Goal: Task Accomplishment & Management: Manage account settings

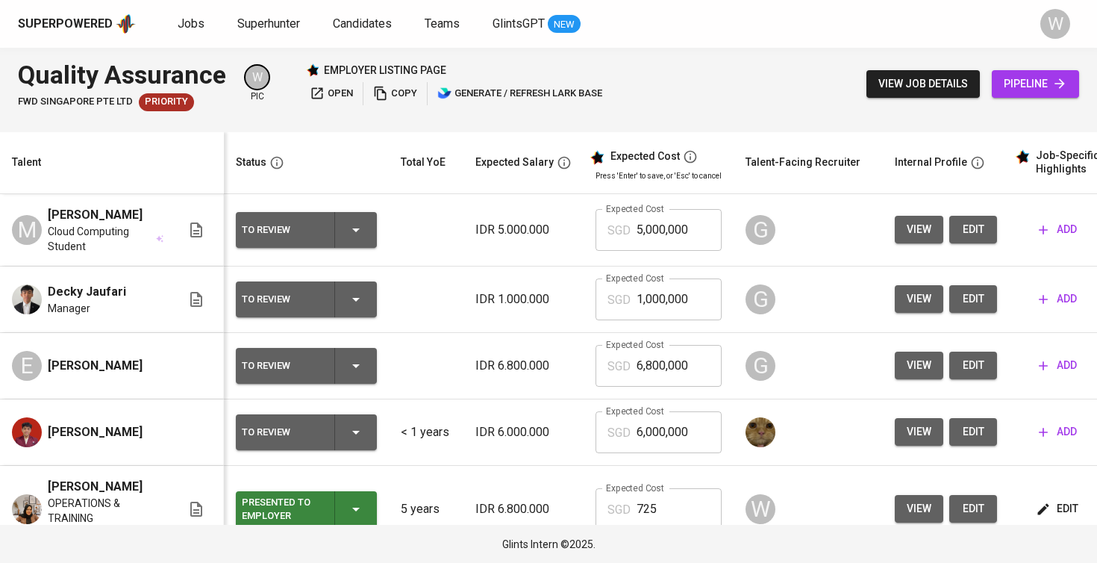
scroll to position [0, 1]
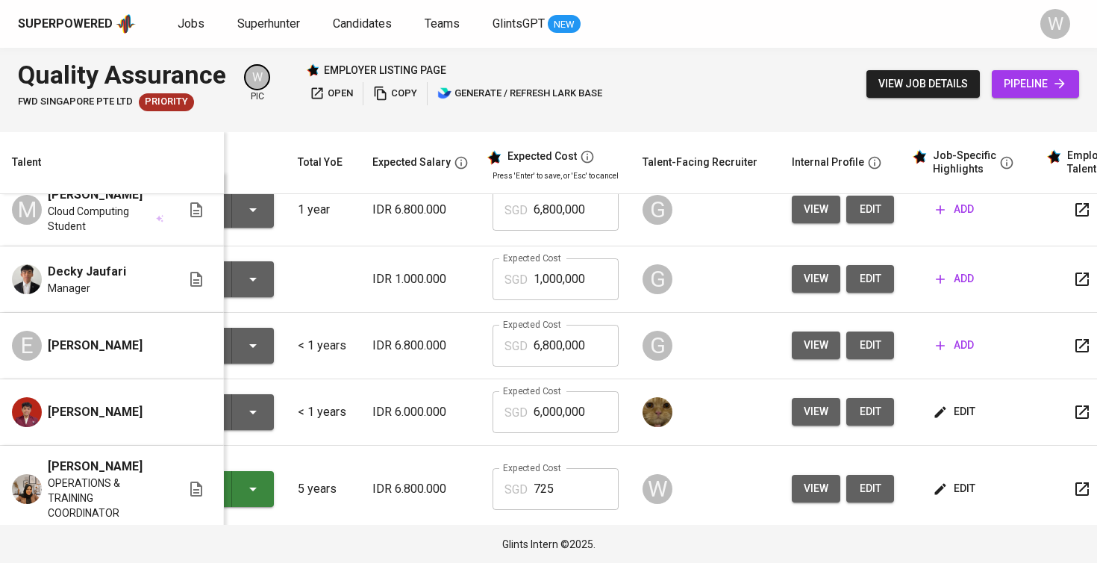
scroll to position [20, 103]
click at [957, 421] on span "edit" at bounding box center [956, 411] width 40 height 19
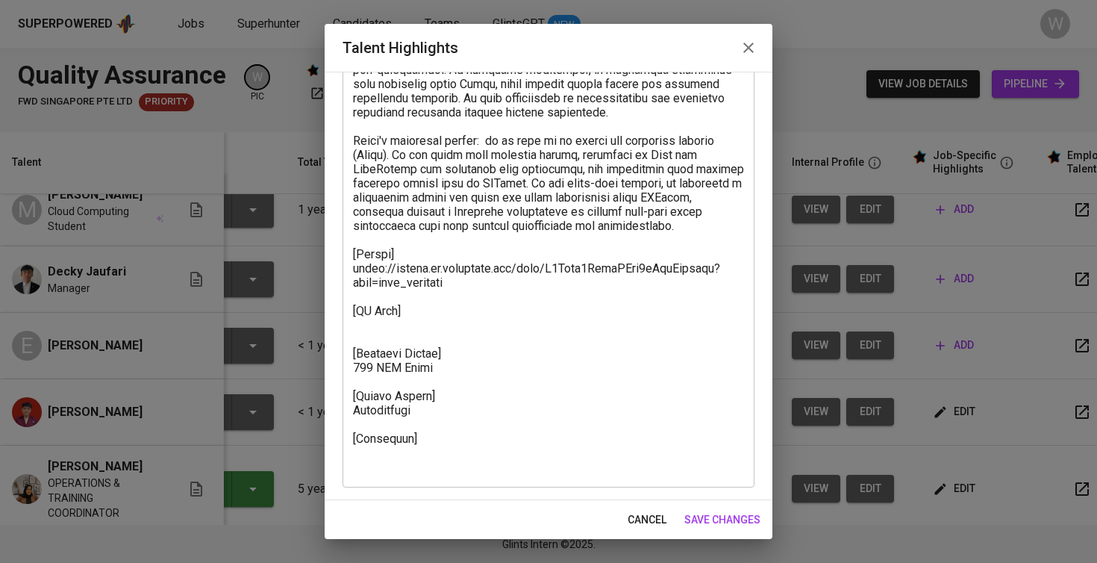
scroll to position [207, 0]
click at [718, 527] on span "save changes" at bounding box center [722, 519] width 76 height 19
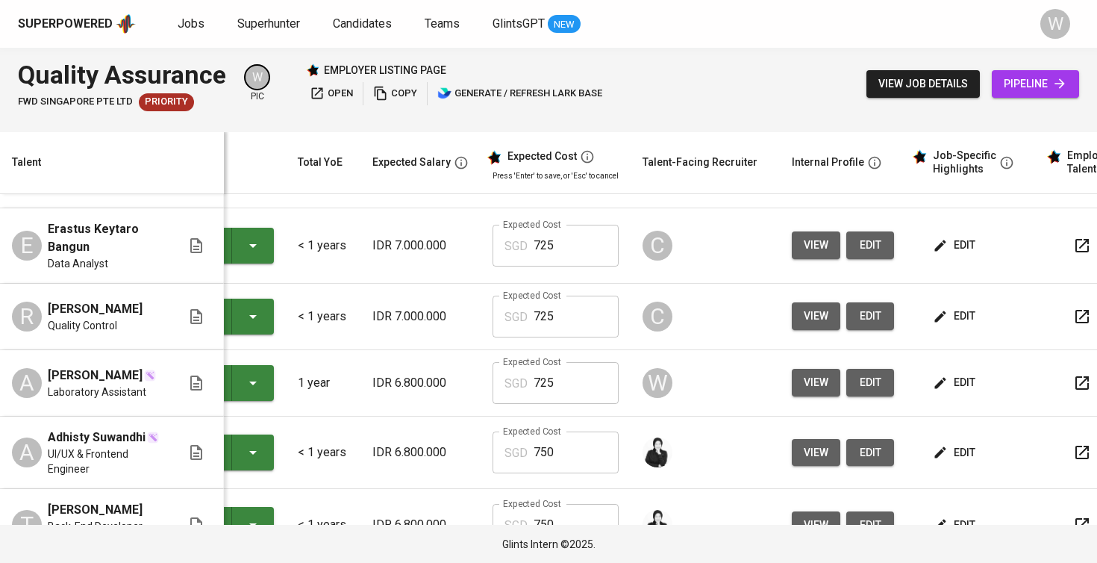
scroll to position [119, 103]
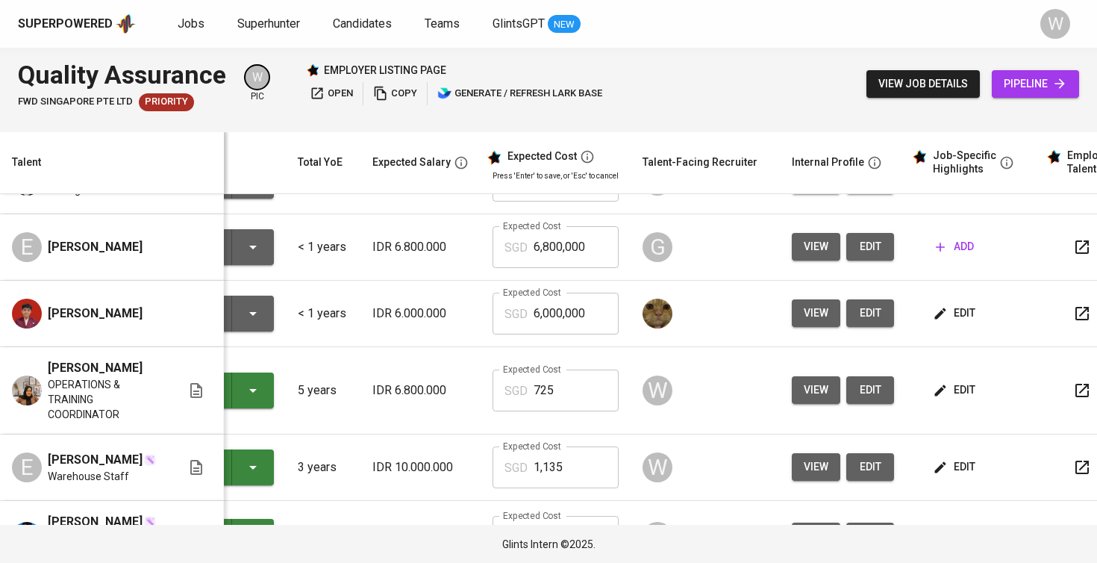
click at [935, 396] on icon "button" at bounding box center [940, 389] width 11 height 11
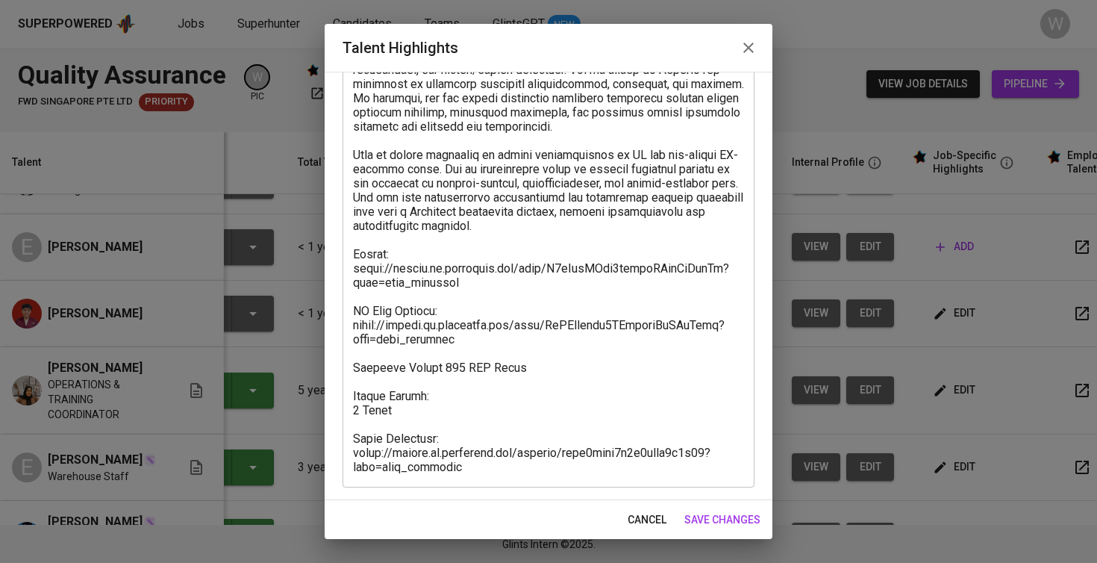
scroll to position [490, 0]
click at [746, 513] on span "save changes" at bounding box center [722, 519] width 76 height 19
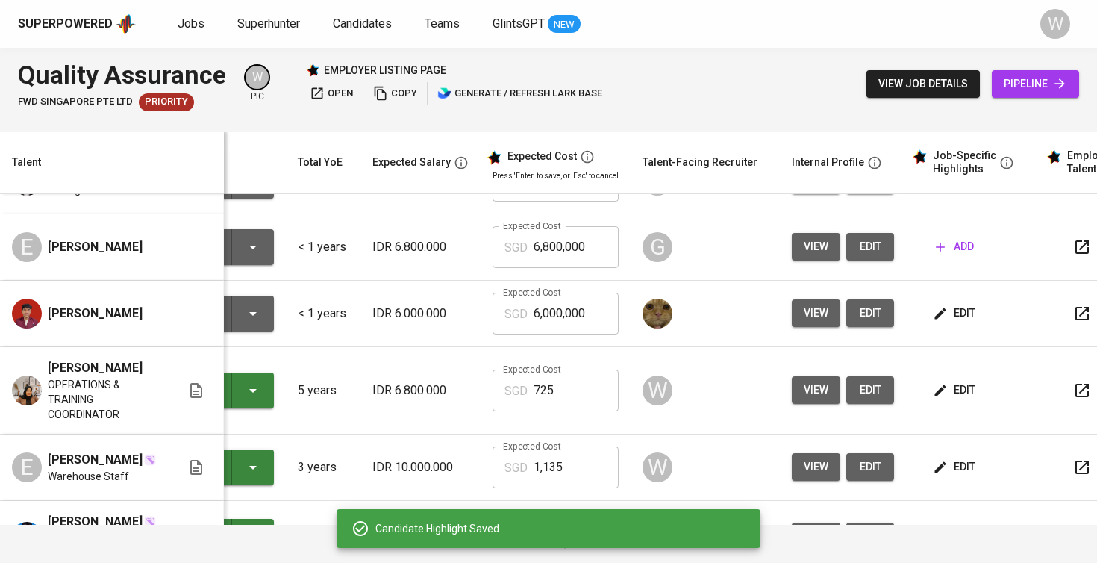
click at [411, 1] on div "Superpowered Jobs Superhunter Candidates Teams GlintsGPT NEW W" at bounding box center [548, 24] width 1097 height 48
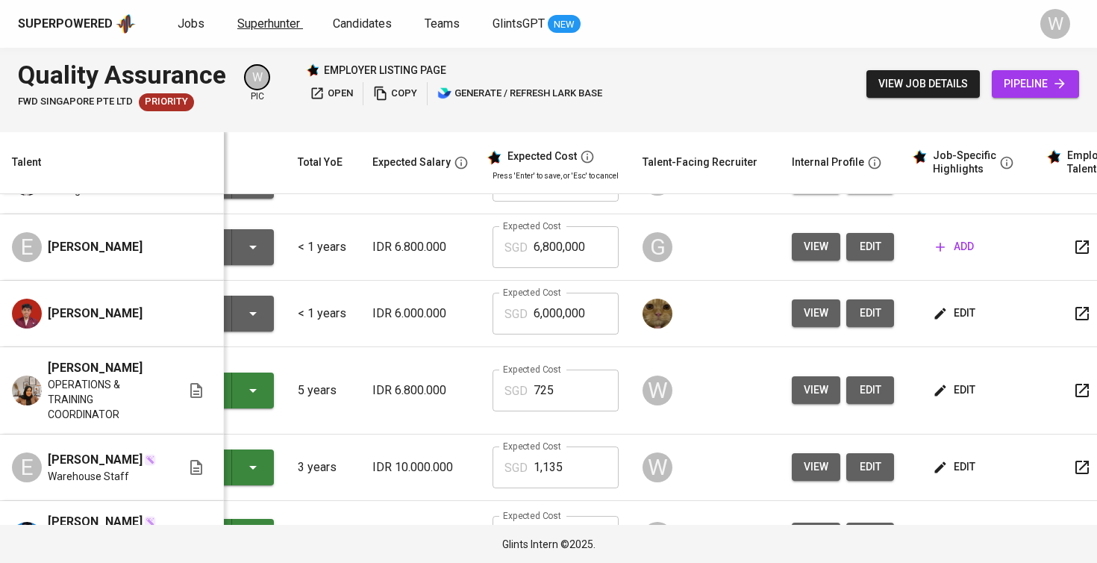
click at [267, 25] on span "Superhunter" at bounding box center [268, 23] width 63 height 14
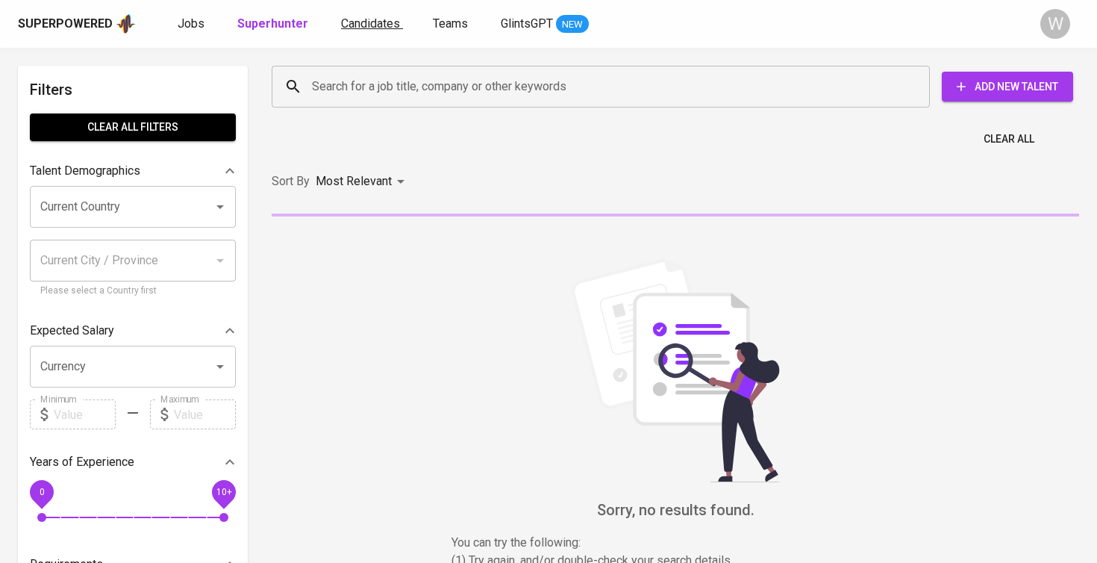
click at [370, 25] on span "Candidates" at bounding box center [370, 23] width 59 height 14
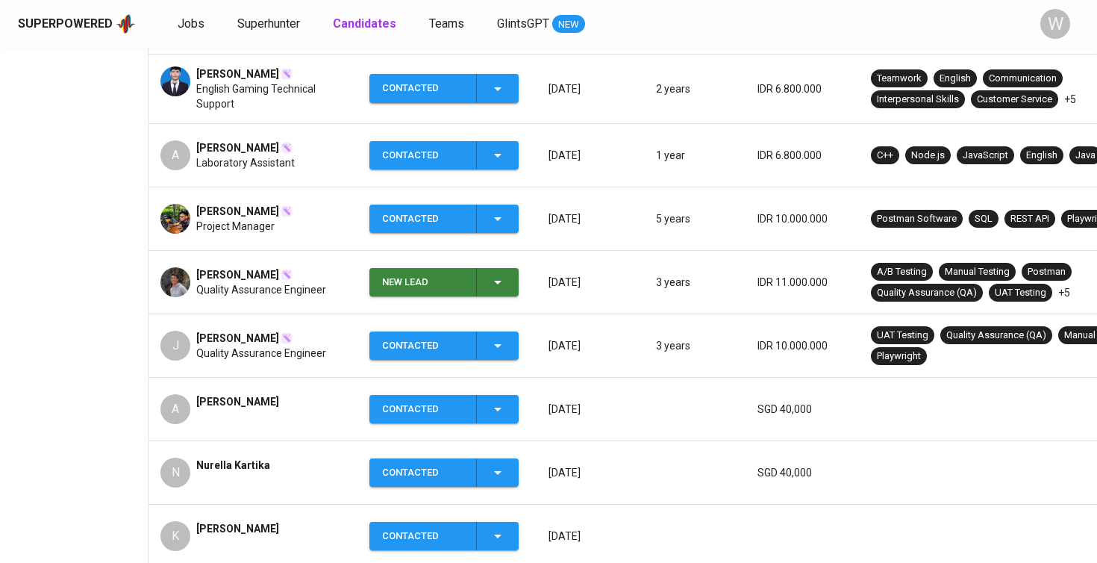
scroll to position [535, 0]
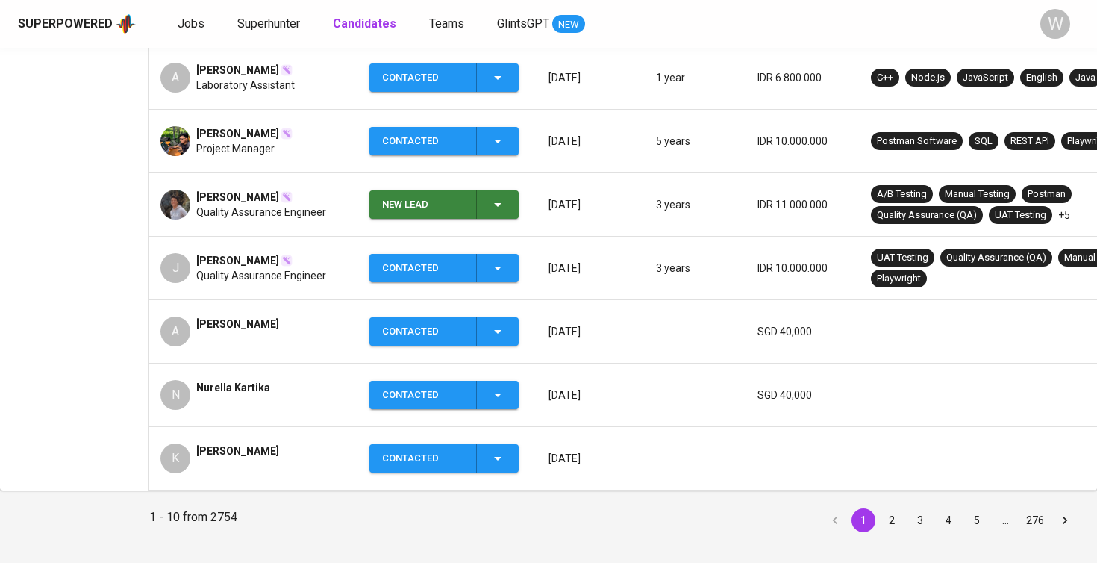
click at [897, 518] on button "2" at bounding box center [892, 520] width 24 height 24
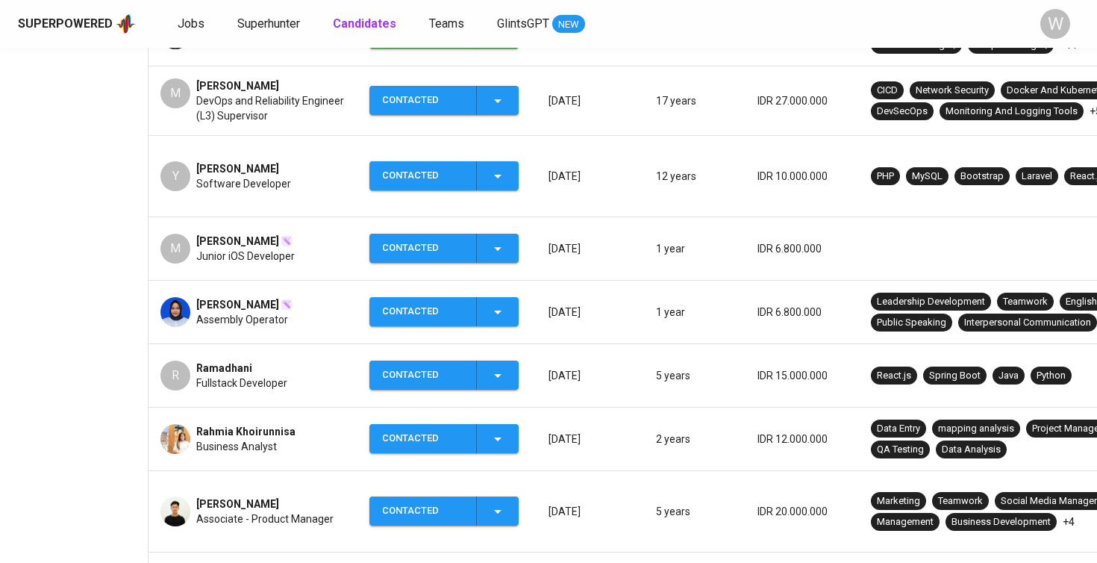
scroll to position [0, 1]
click at [491, 502] on icon "button" at bounding box center [497, 511] width 18 height 18
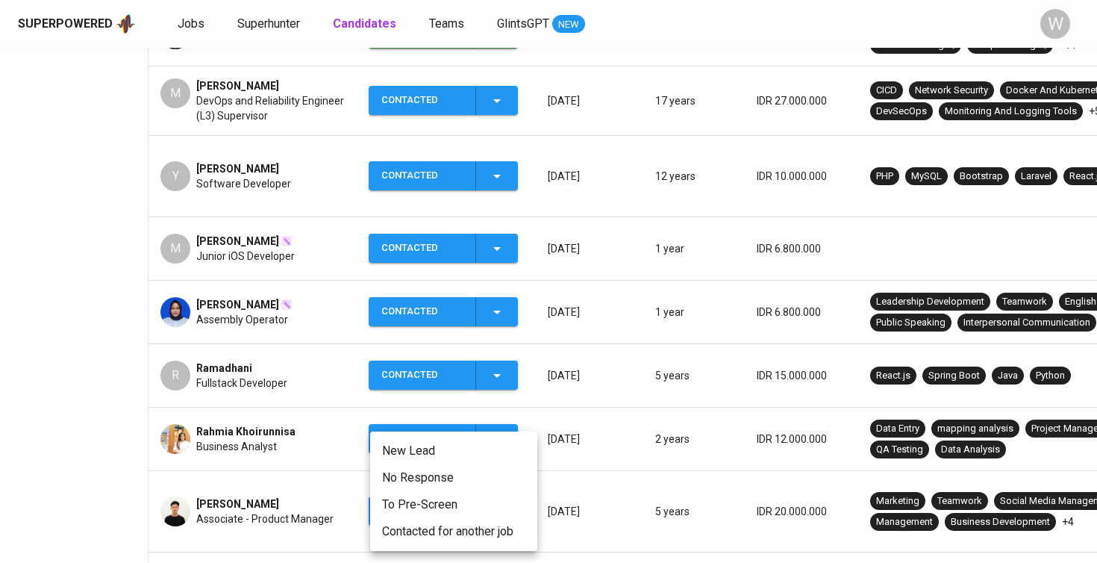
click at [589, 493] on div at bounding box center [548, 281] width 1097 height 563
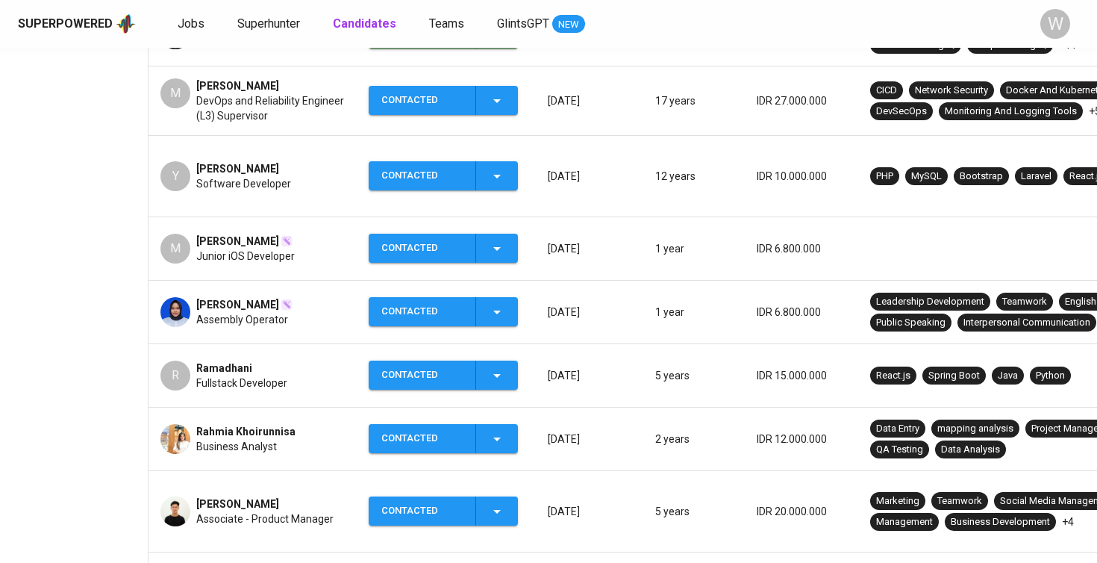
click at [298, 511] on span "Associate - Product Manager" at bounding box center [264, 518] width 137 height 15
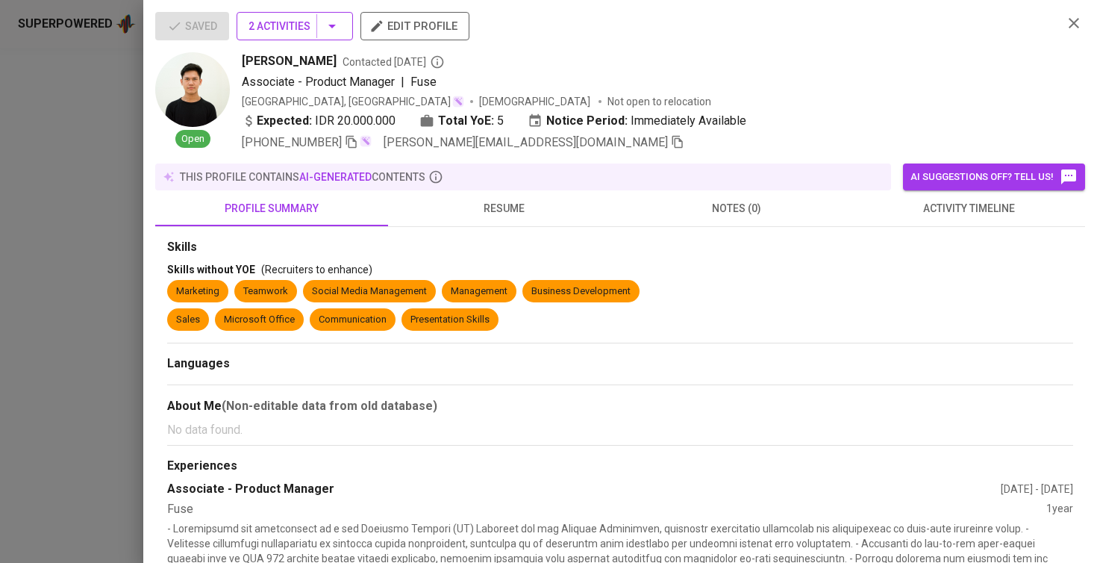
click at [276, 19] on span "2 Activities" at bounding box center [295, 26] width 93 height 19
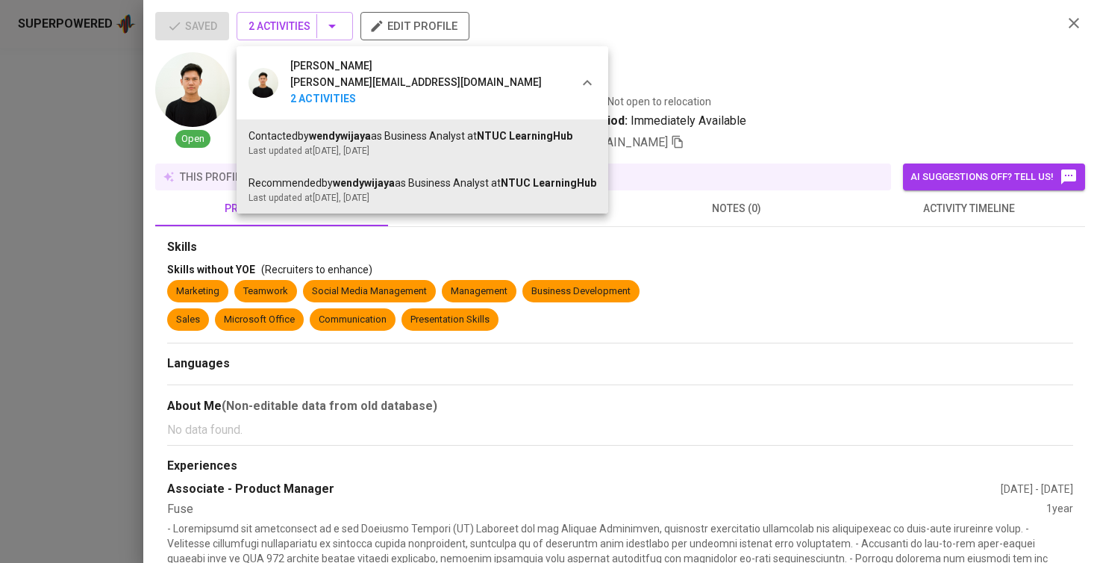
click at [610, 243] on div at bounding box center [548, 281] width 1097 height 563
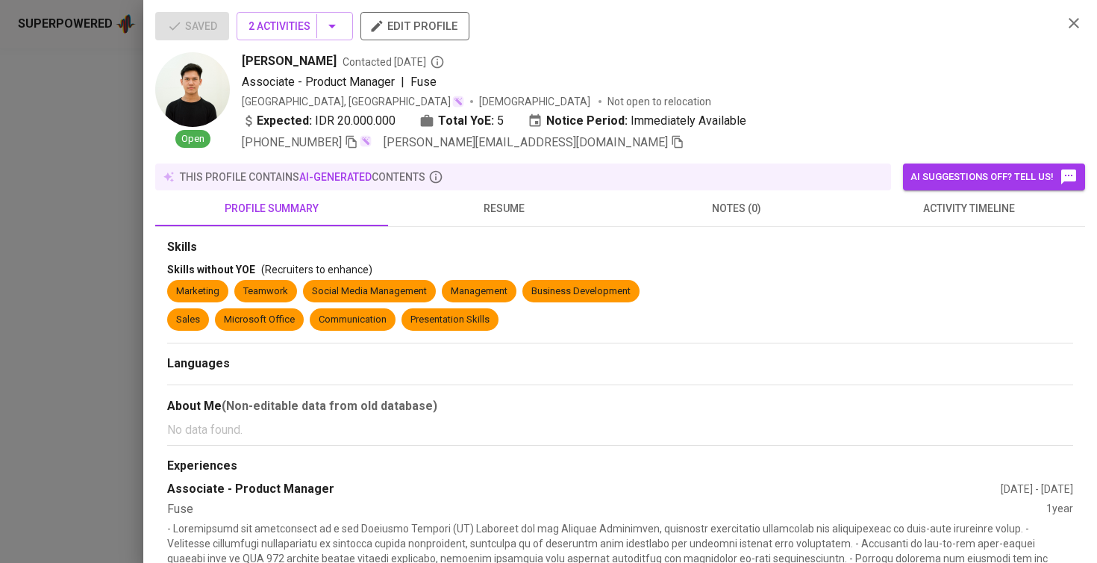
click at [545, 197] on button "resume" at bounding box center [504, 208] width 233 height 36
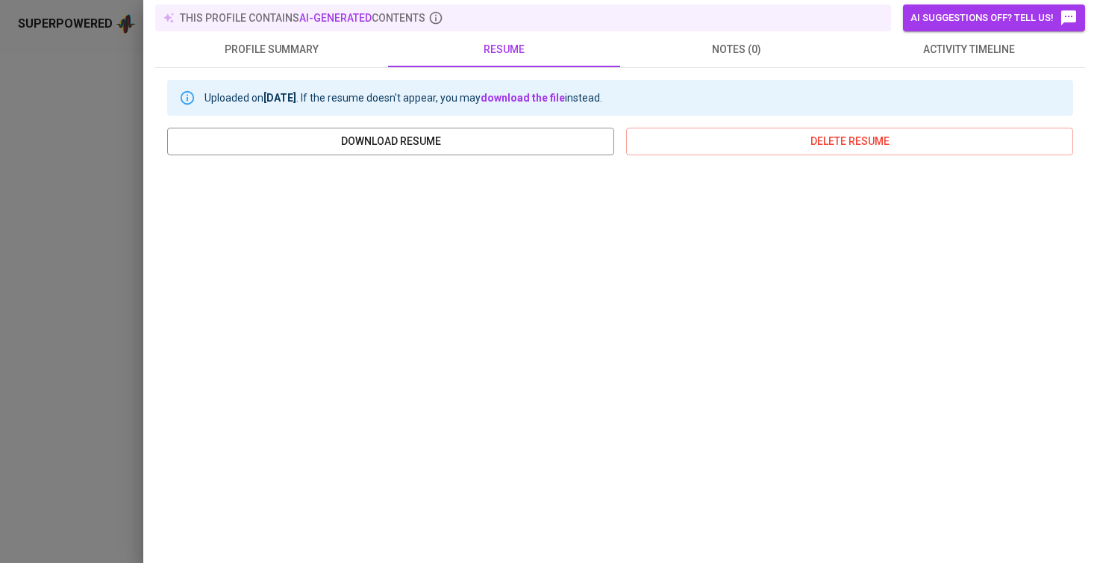
scroll to position [234, 0]
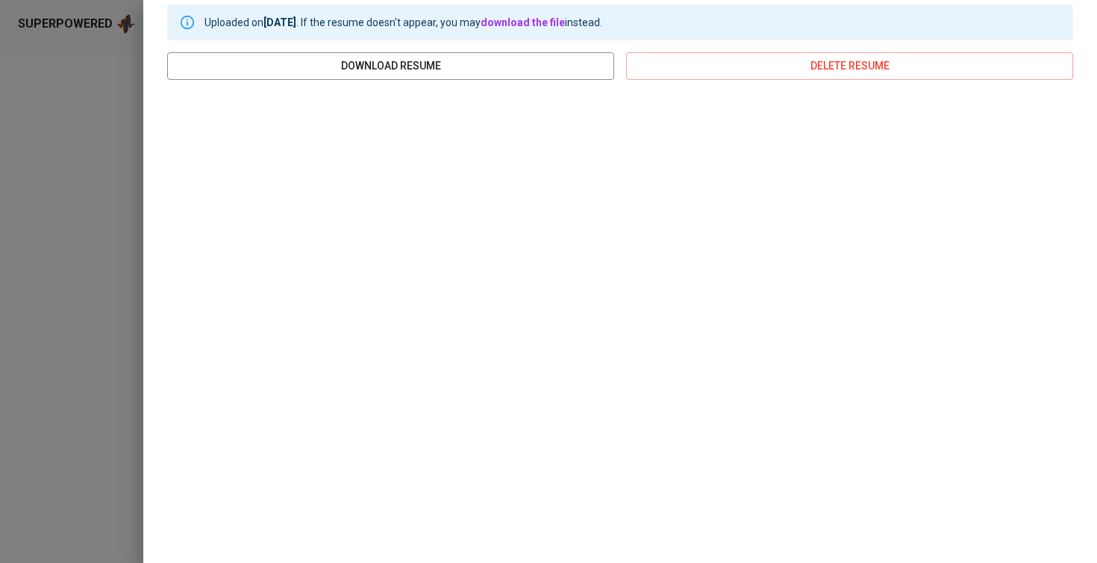
click at [93, 406] on div at bounding box center [548, 281] width 1097 height 563
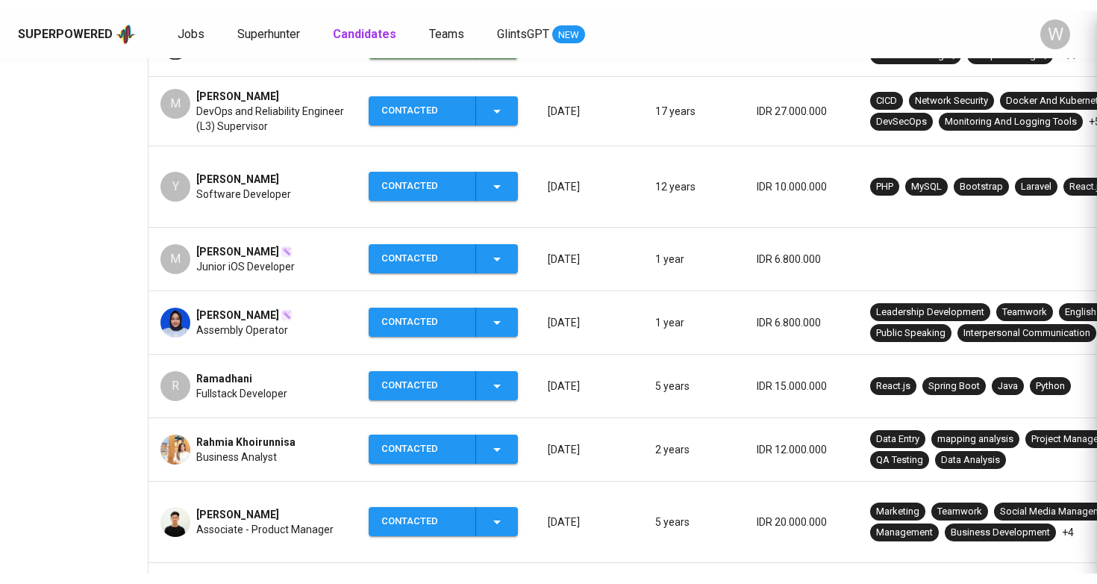
scroll to position [0, 0]
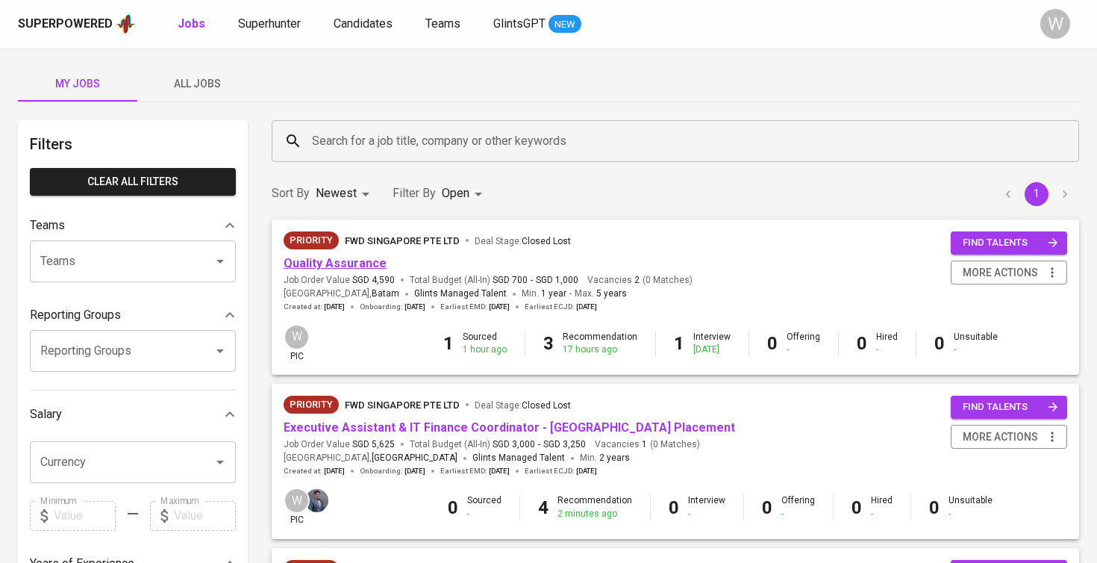
click at [310, 260] on link "Quality Assurance" at bounding box center [335, 263] width 103 height 14
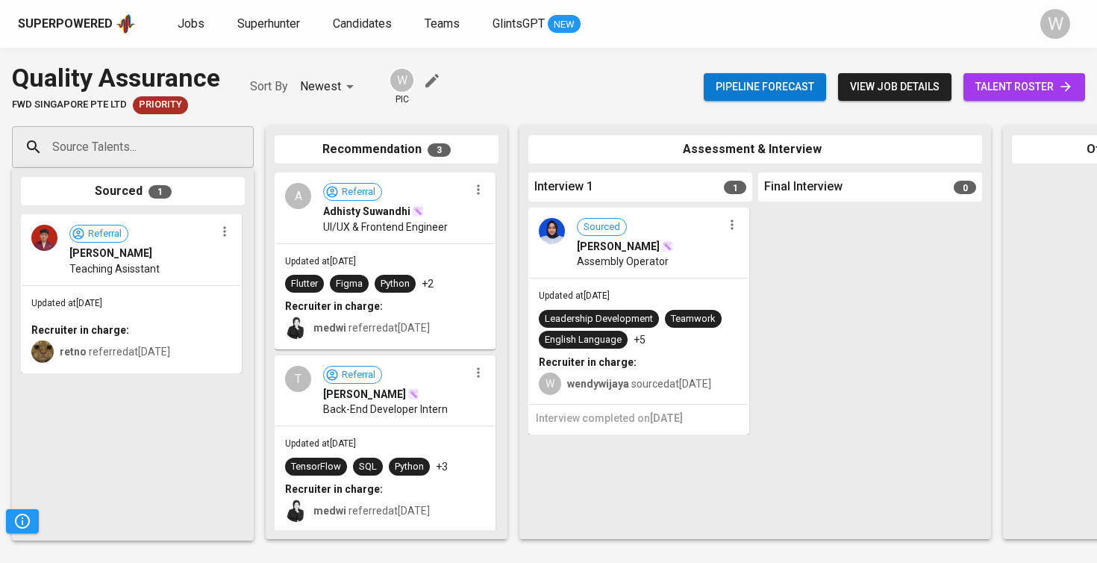
click at [1083, 83] on link "talent roster" at bounding box center [1024, 87] width 122 height 28
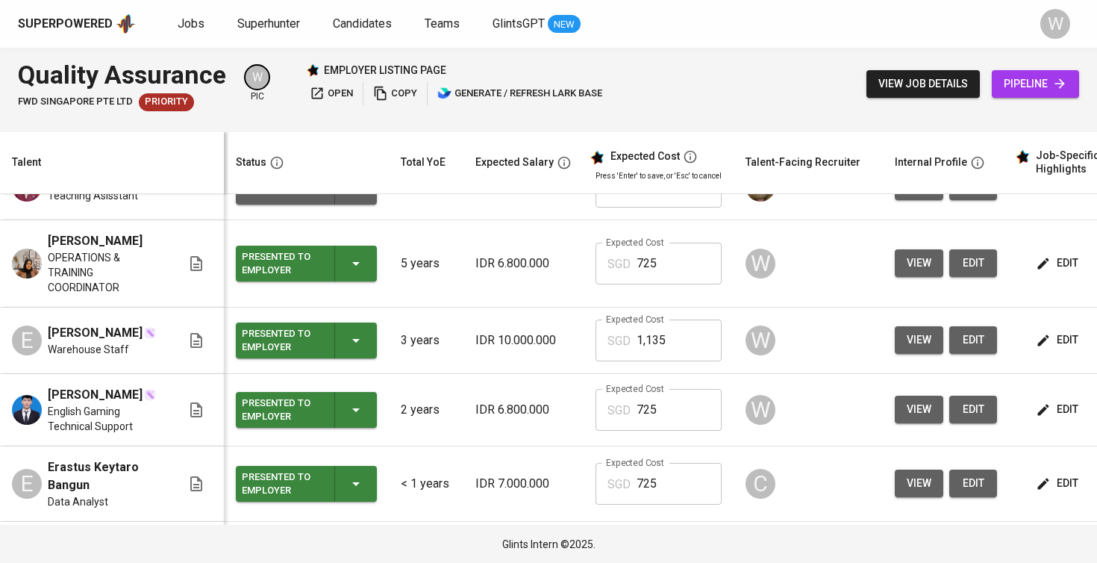
scroll to position [220, 0]
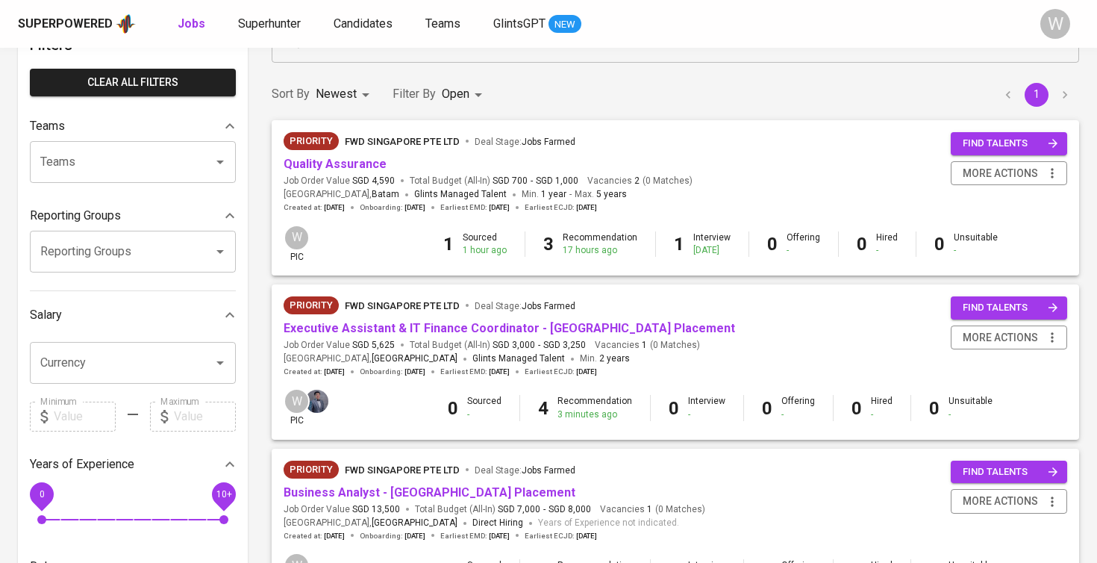
scroll to position [44, 0]
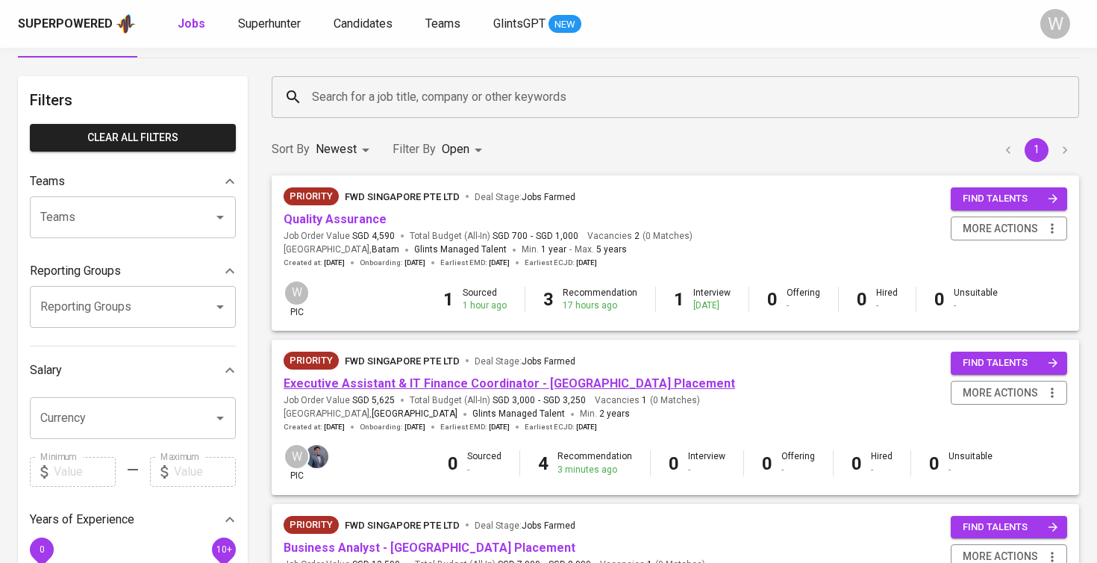
click at [437, 382] on link "Executive Assistant & IT Finance Coordinator - Singapore Placement" at bounding box center [509, 383] width 451 height 14
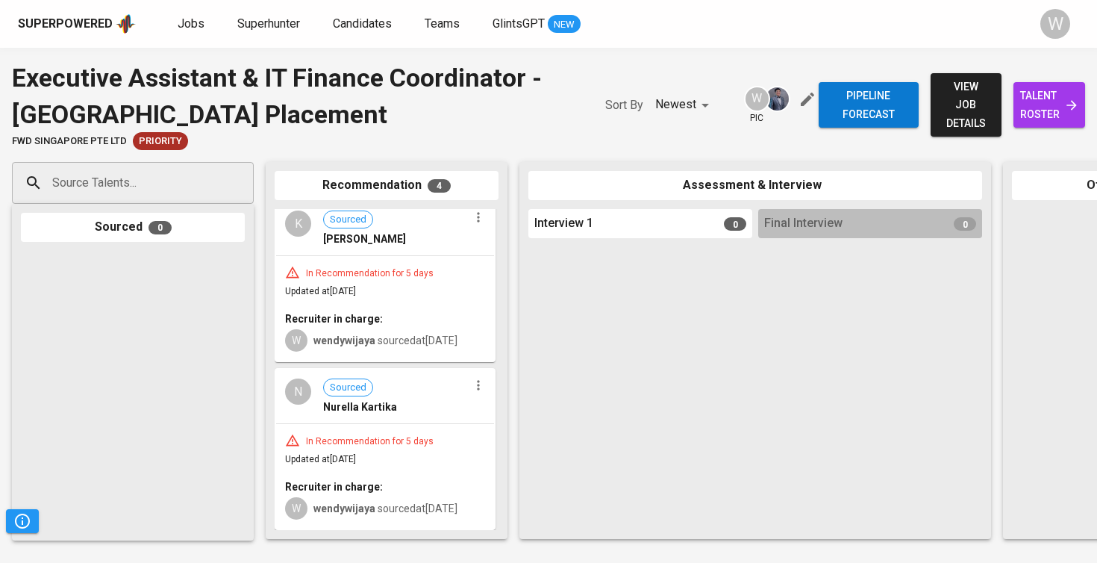
scroll to position [348, 0]
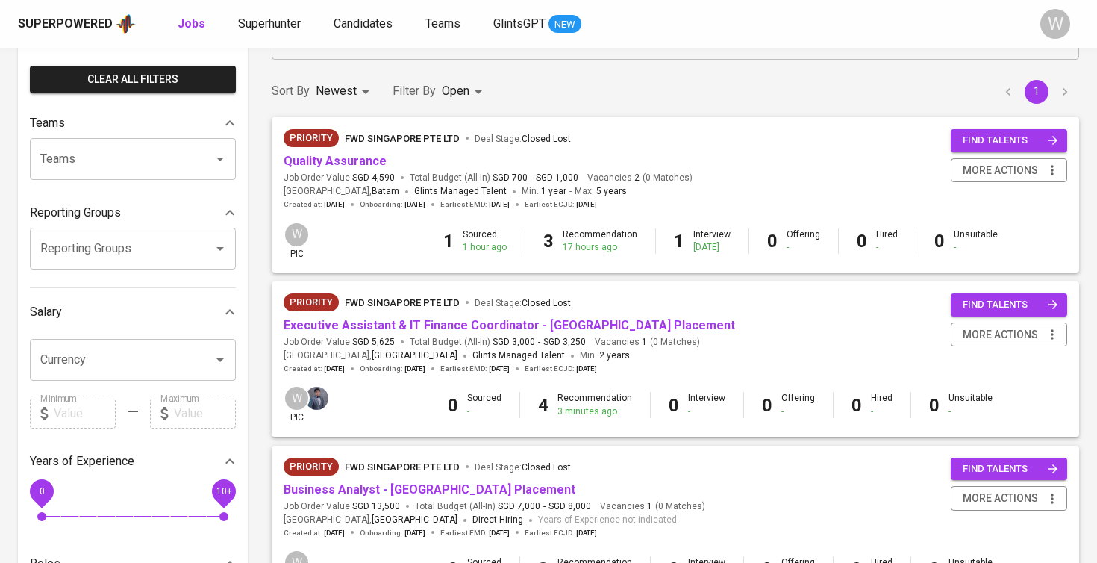
scroll to position [117, 0]
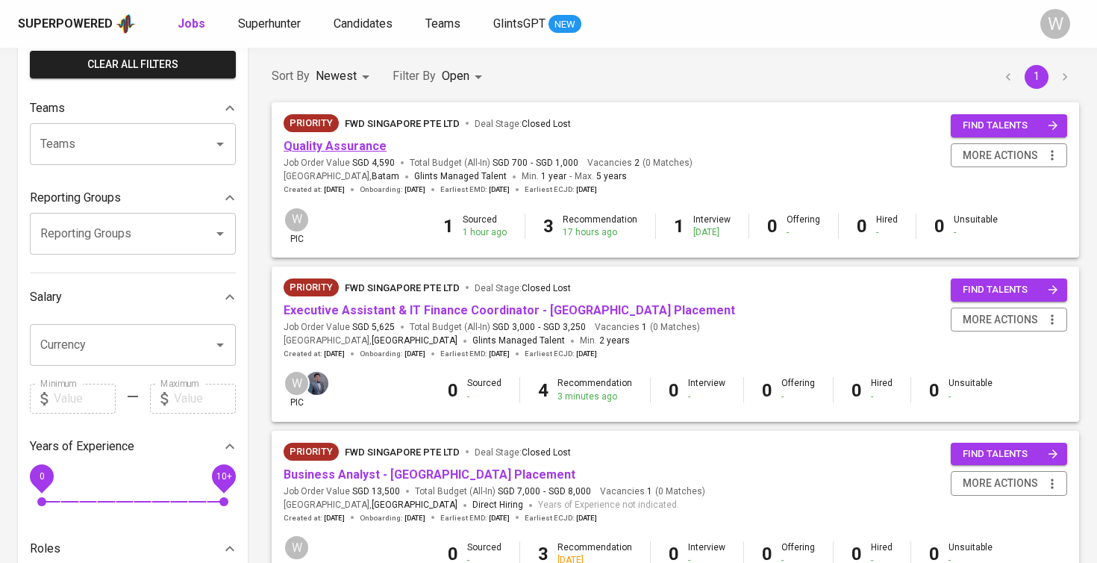
click at [316, 146] on link "Quality Assurance" at bounding box center [335, 146] width 103 height 14
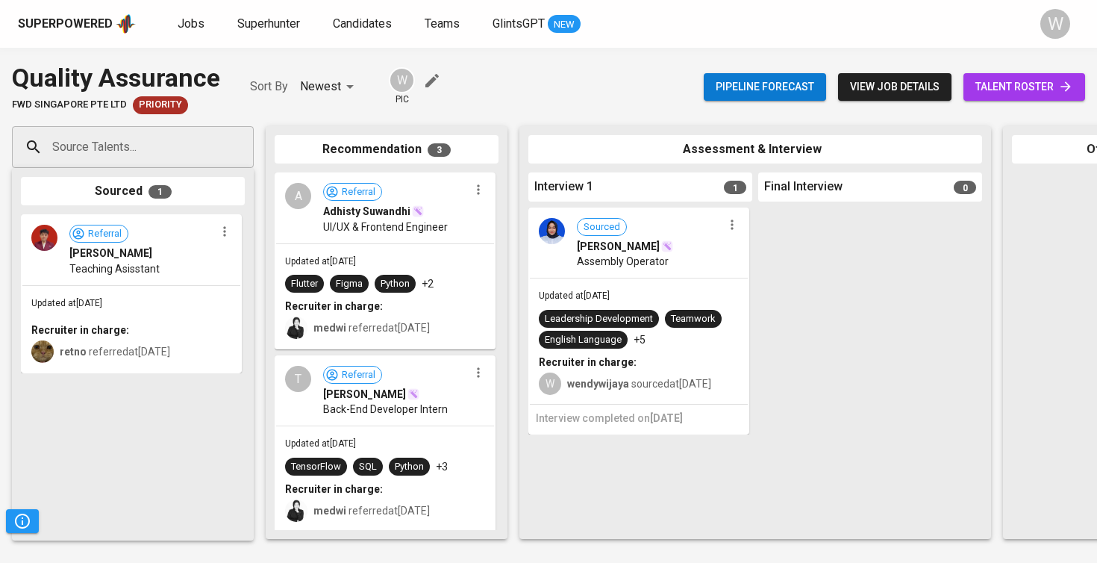
click at [531, 137] on div "Assessment & Interview" at bounding box center [755, 149] width 454 height 29
click at [599, 143] on div "Assessment & Interview" at bounding box center [755, 149] width 454 height 29
click at [1078, 87] on link "talent roster" at bounding box center [1024, 87] width 122 height 28
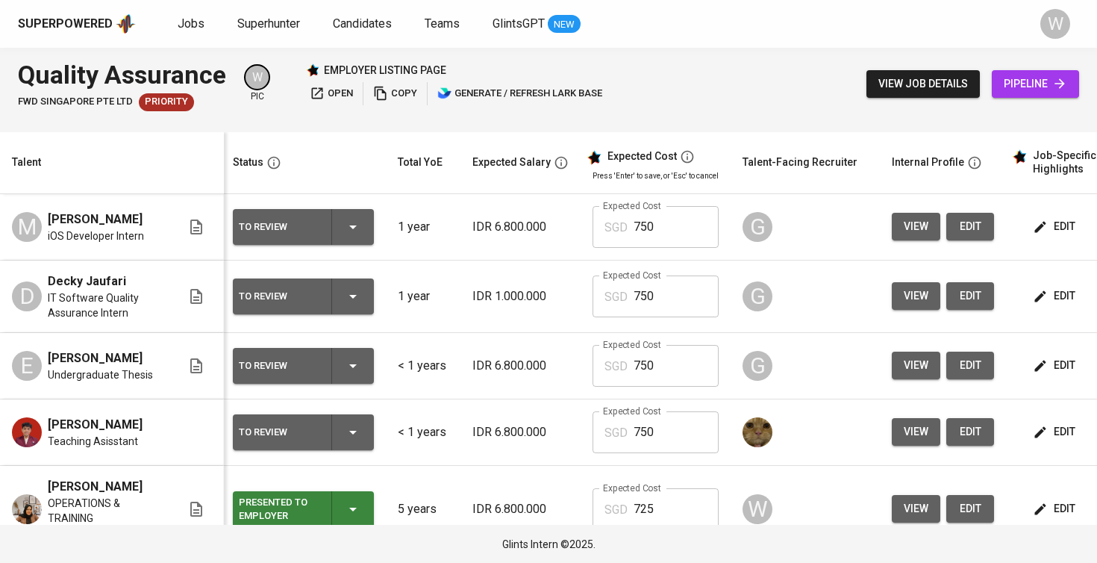
scroll to position [0, 3]
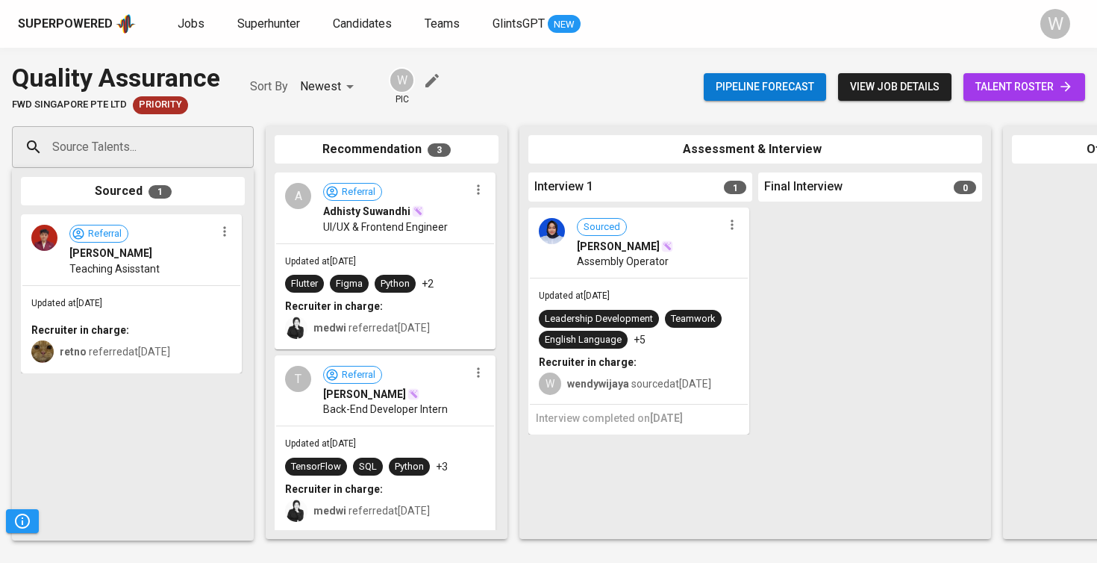
click at [1083, 86] on link "talent roster" at bounding box center [1024, 87] width 122 height 28
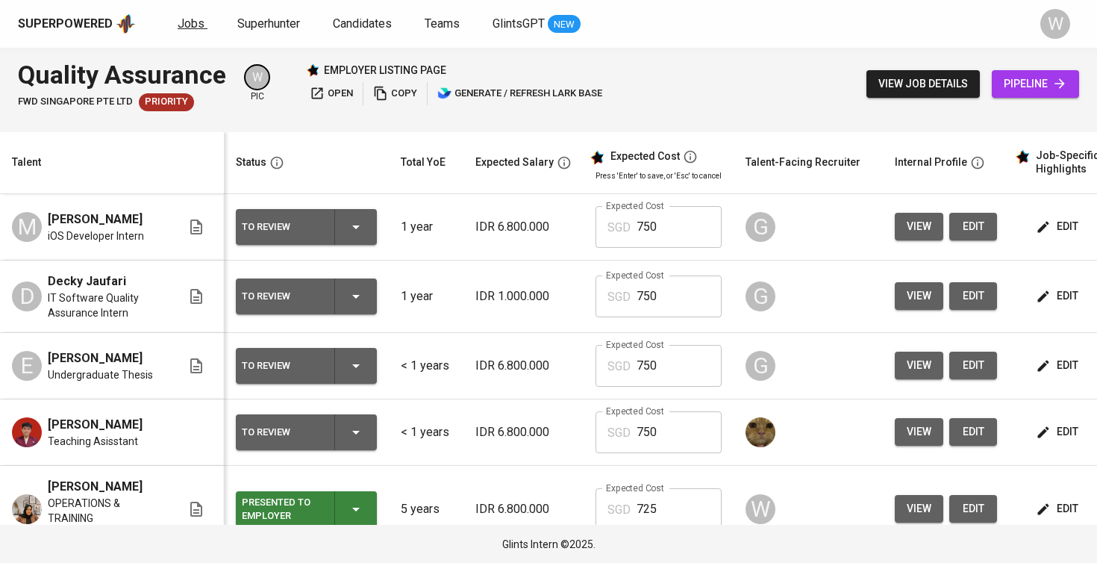
click at [187, 19] on span "Jobs" at bounding box center [191, 23] width 27 height 14
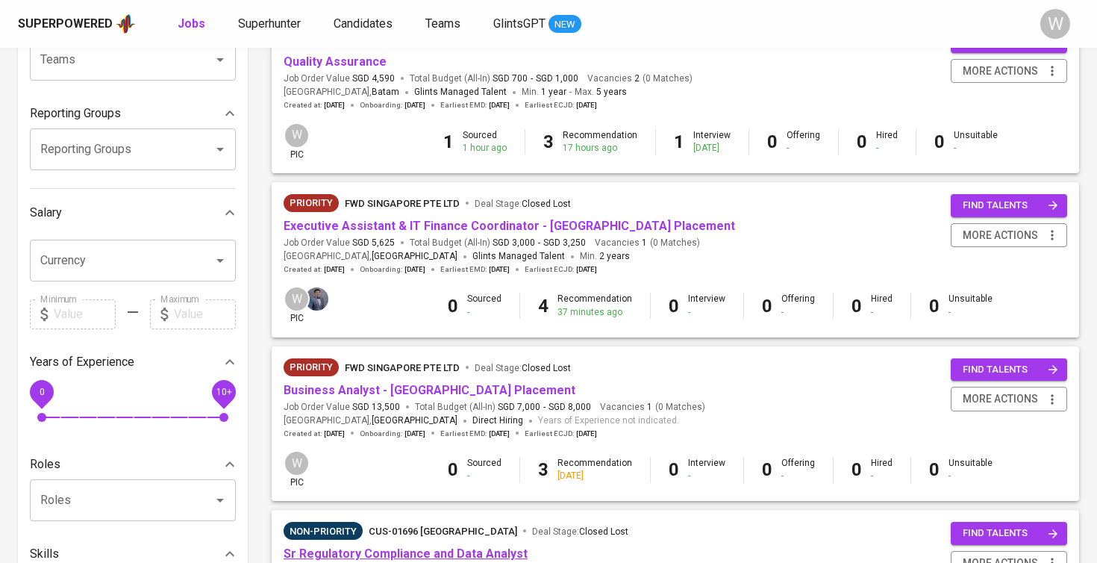
scroll to position [178, 0]
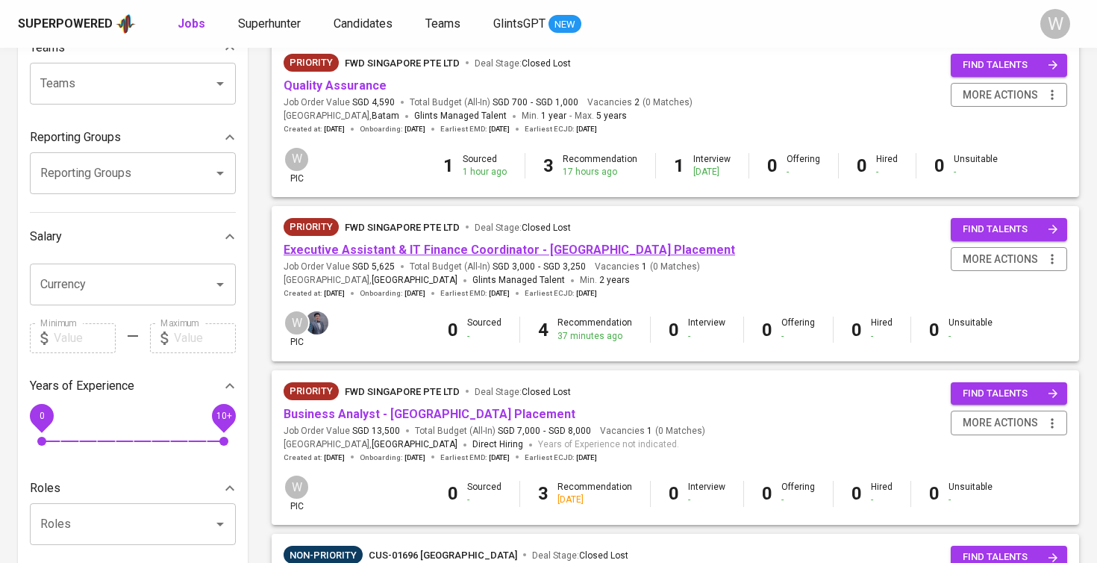
click at [412, 248] on link "Executive Assistant & IT Finance Coordinator - Singapore Placement" at bounding box center [509, 250] width 451 height 14
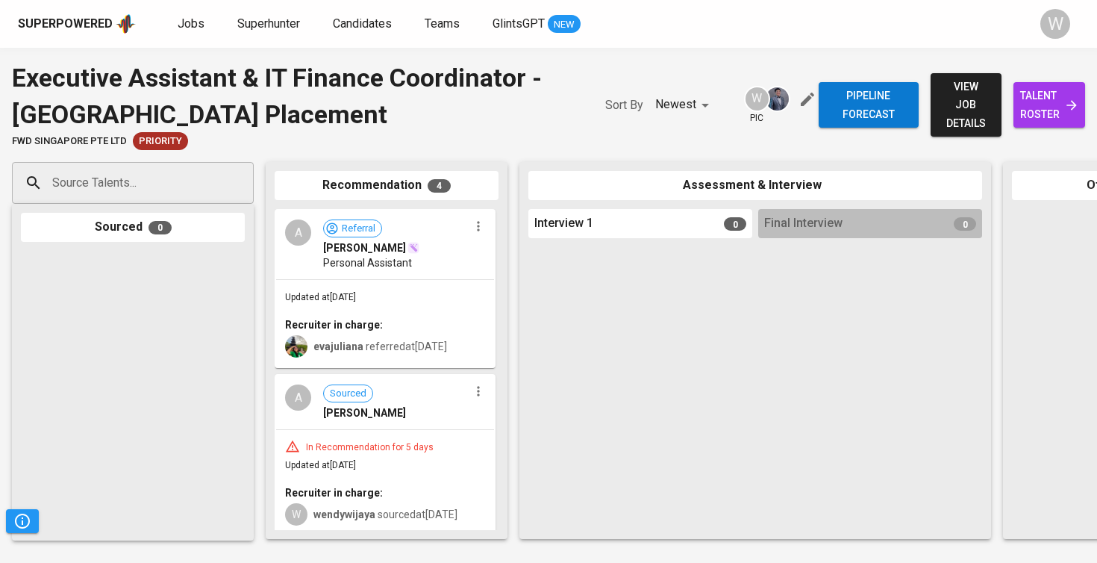
click at [1048, 102] on span "talent roster" at bounding box center [1049, 105] width 48 height 37
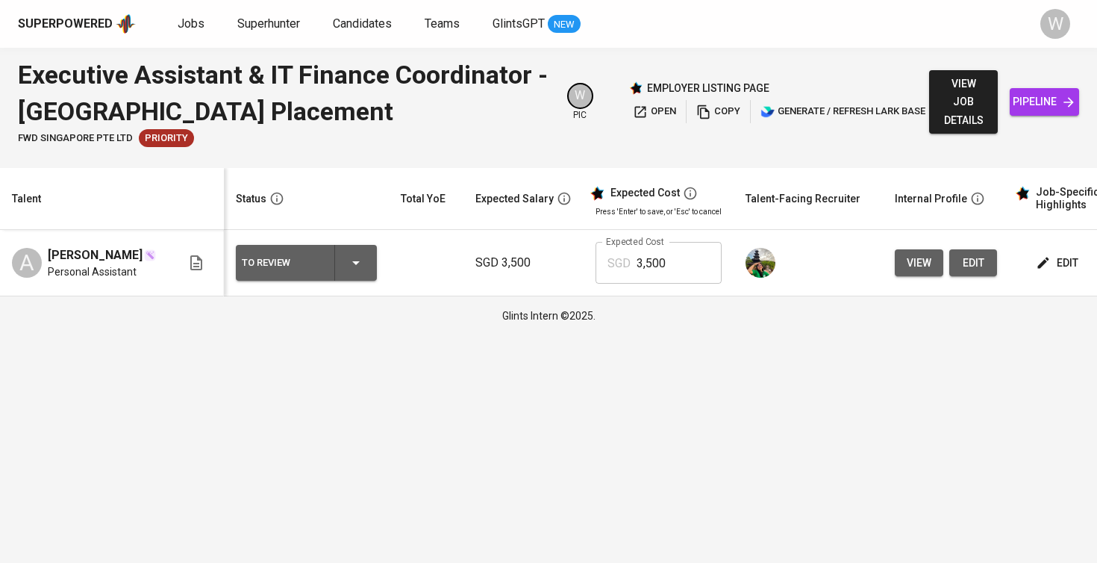
click at [1056, 270] on span "edit" at bounding box center [1059, 263] width 40 height 19
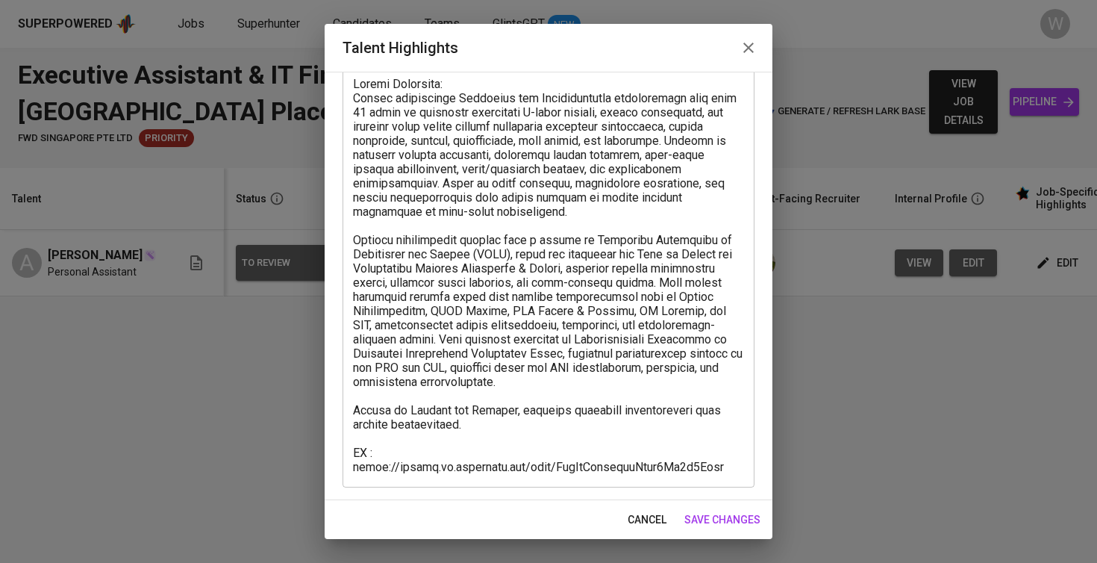
scroll to position [93, 0]
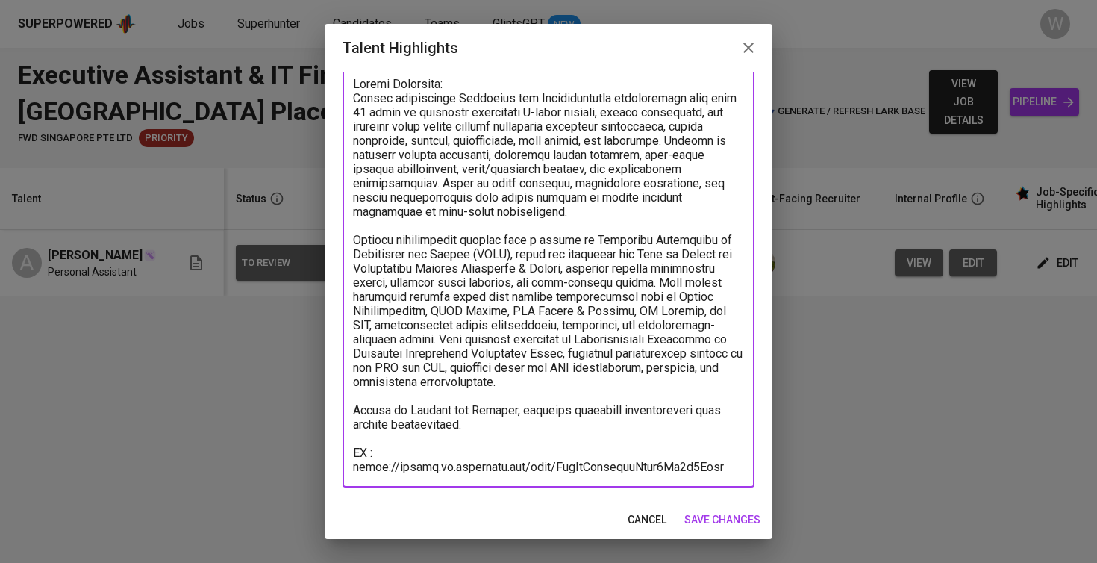
click at [402, 454] on textarea at bounding box center [548, 275] width 391 height 397
drag, startPoint x: 379, startPoint y: 451, endPoint x: 734, endPoint y: 452, distance: 355.2
click at [734, 452] on textarea at bounding box center [548, 275] width 391 height 397
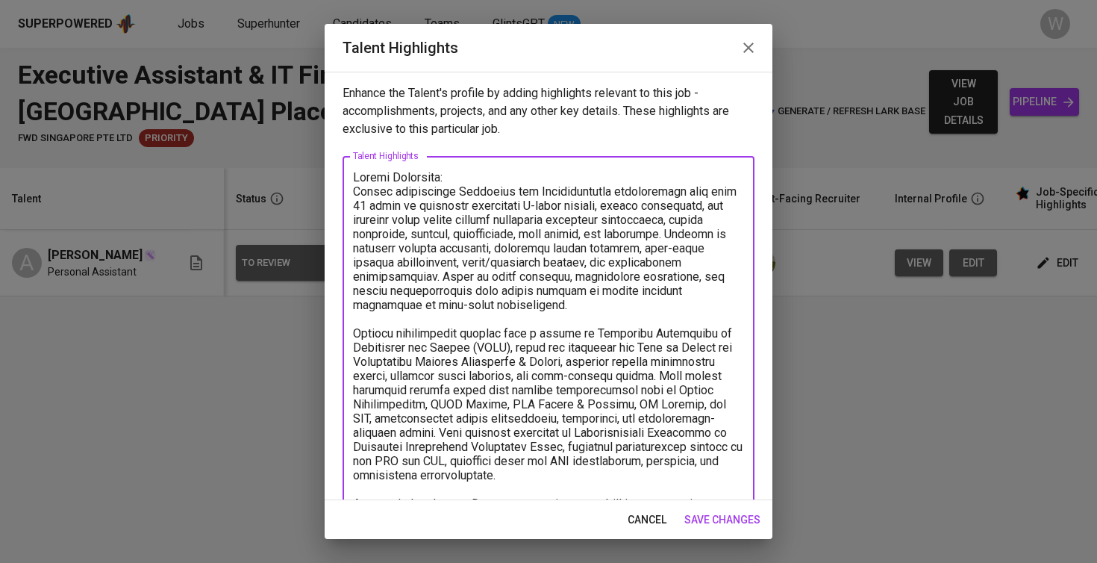
drag, startPoint x: 521, startPoint y: 388, endPoint x: 345, endPoint y: 188, distance: 266.5
click at [345, 188] on div "x Talent Highlights" at bounding box center [549, 368] width 412 height 425
click at [700, 505] on div "cancel save changes" at bounding box center [549, 520] width 448 height 40
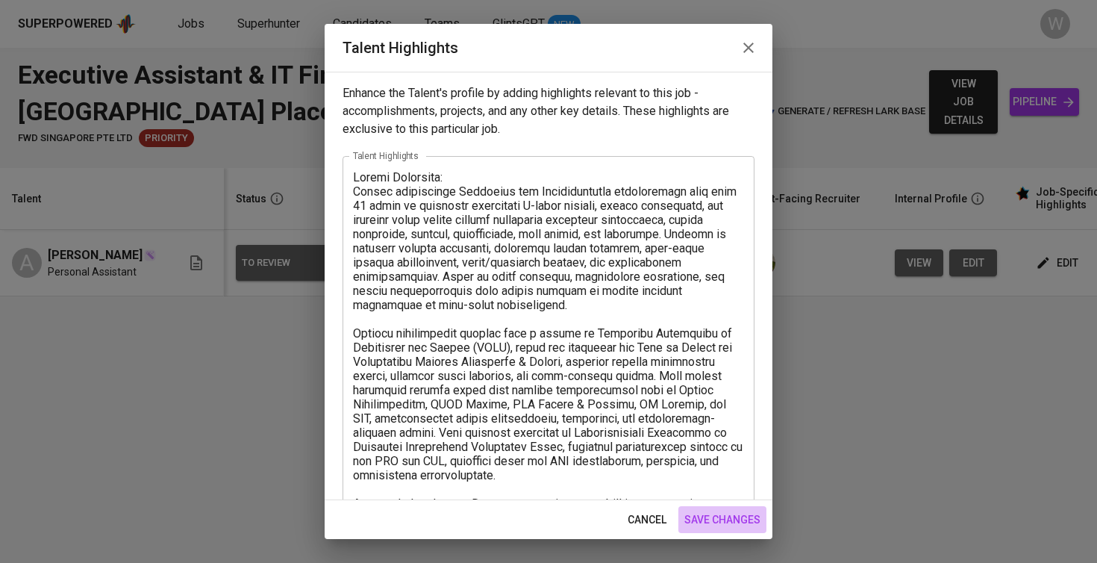
click at [700, 515] on span "save changes" at bounding box center [722, 519] width 76 height 19
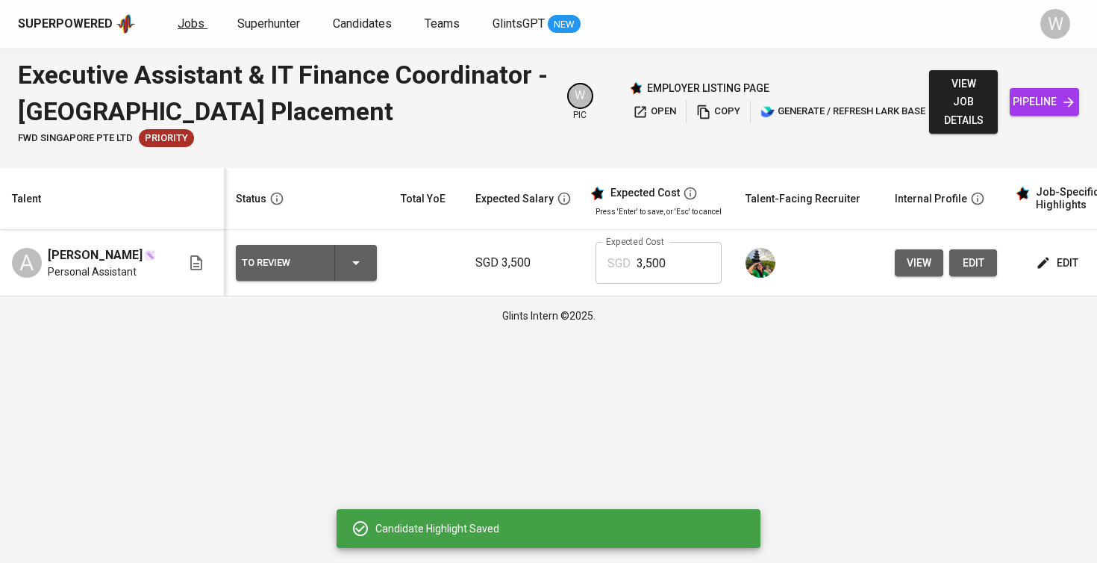
click at [196, 17] on span "Jobs" at bounding box center [191, 23] width 27 height 14
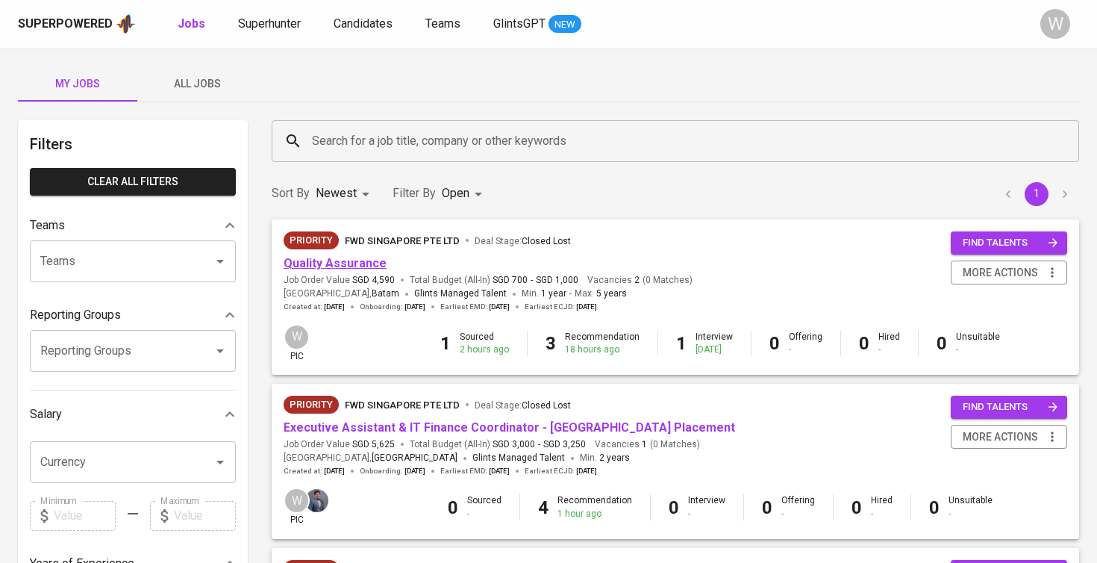
click at [332, 265] on link "Quality Assurance" at bounding box center [335, 263] width 103 height 14
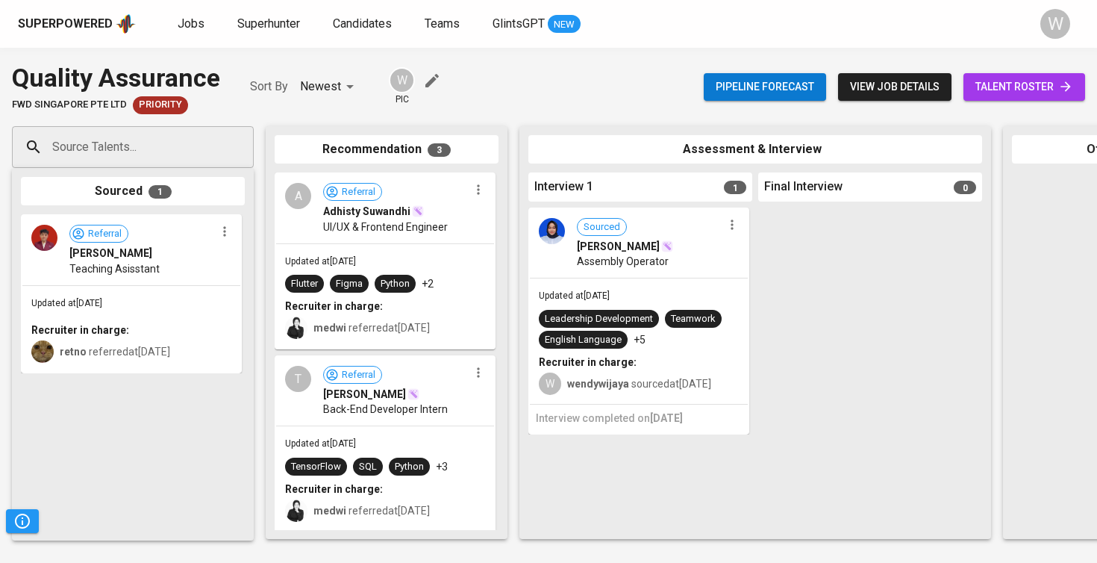
click at [1032, 99] on link "talent roster" at bounding box center [1024, 87] width 122 height 28
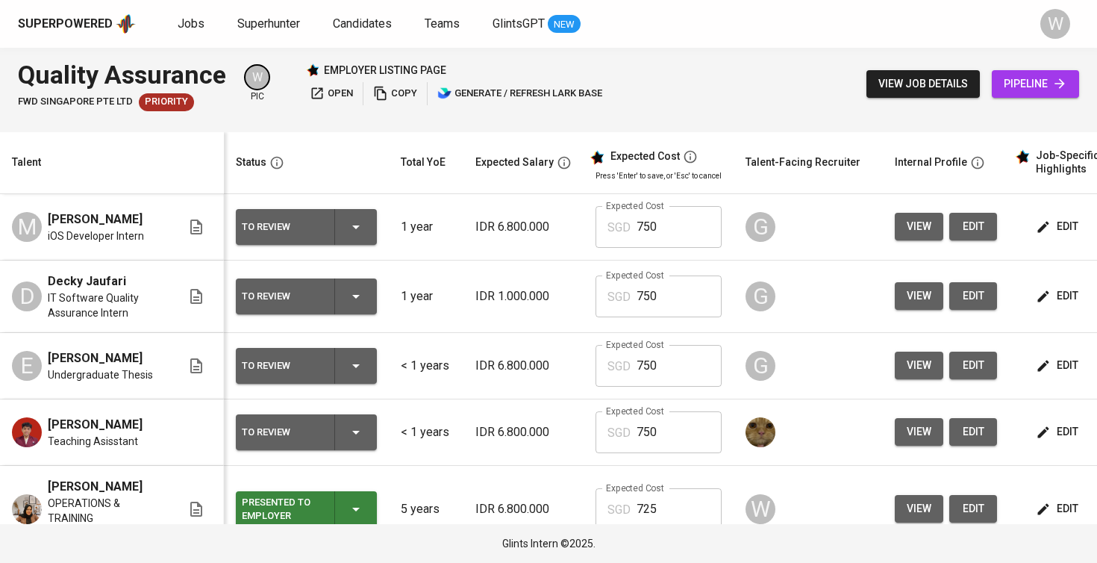
click at [1048, 434] on button "edit" at bounding box center [1058, 432] width 51 height 28
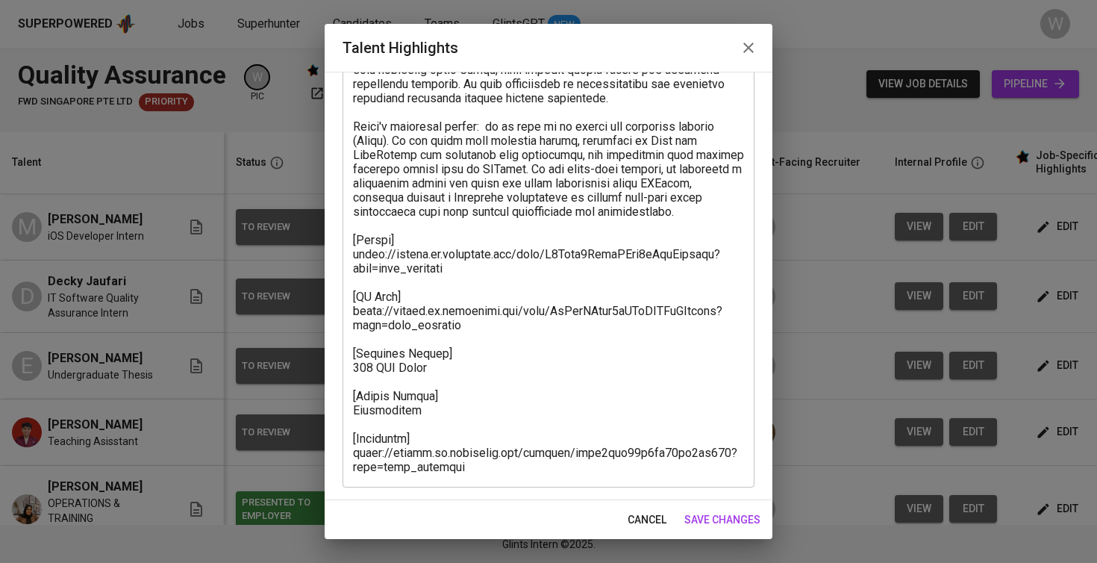
scroll to position [221, 0]
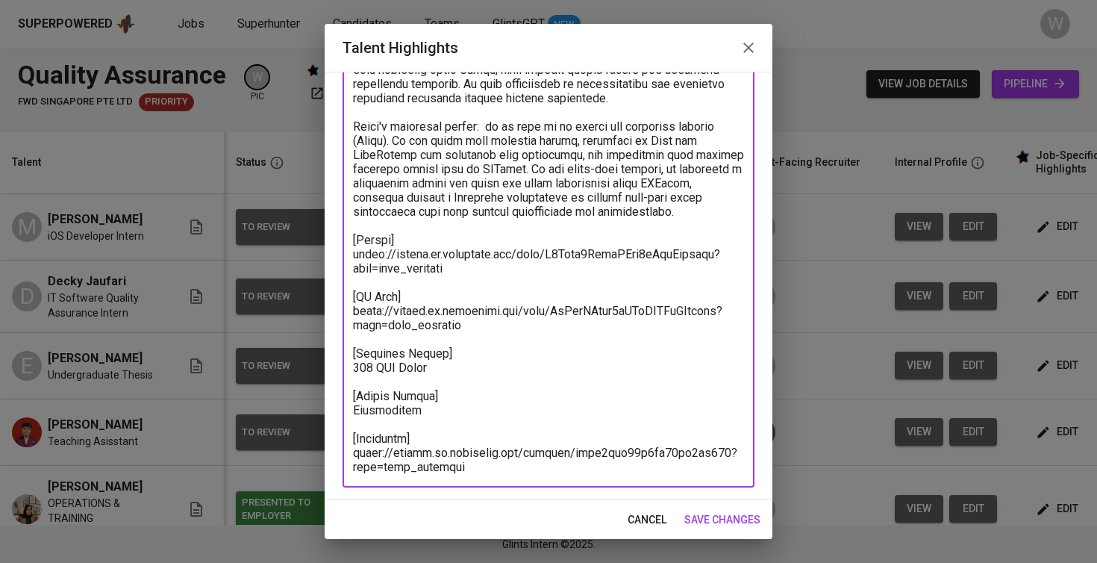
drag, startPoint x: 465, startPoint y: 275, endPoint x: 355, endPoint y: 252, distance: 112.1
click at [355, 252] on textarea at bounding box center [548, 211] width 391 height 525
drag, startPoint x: 473, startPoint y: 463, endPoint x: 331, endPoint y: 460, distance: 141.8
click at [331, 460] on div "Enhance the Talent's profile by adding highlights relevant to this job - accomp…" at bounding box center [549, 286] width 448 height 428
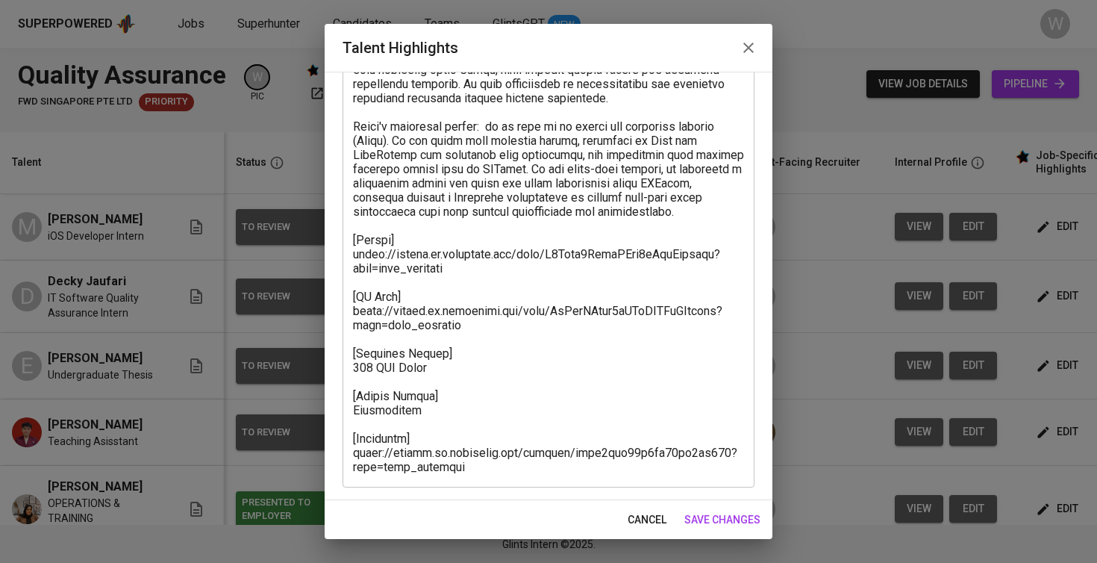
drag, startPoint x: 351, startPoint y: 453, endPoint x: 412, endPoint y: 457, distance: 60.6
click at [412, 457] on div "x Talent Highlights" at bounding box center [549, 211] width 412 height 552
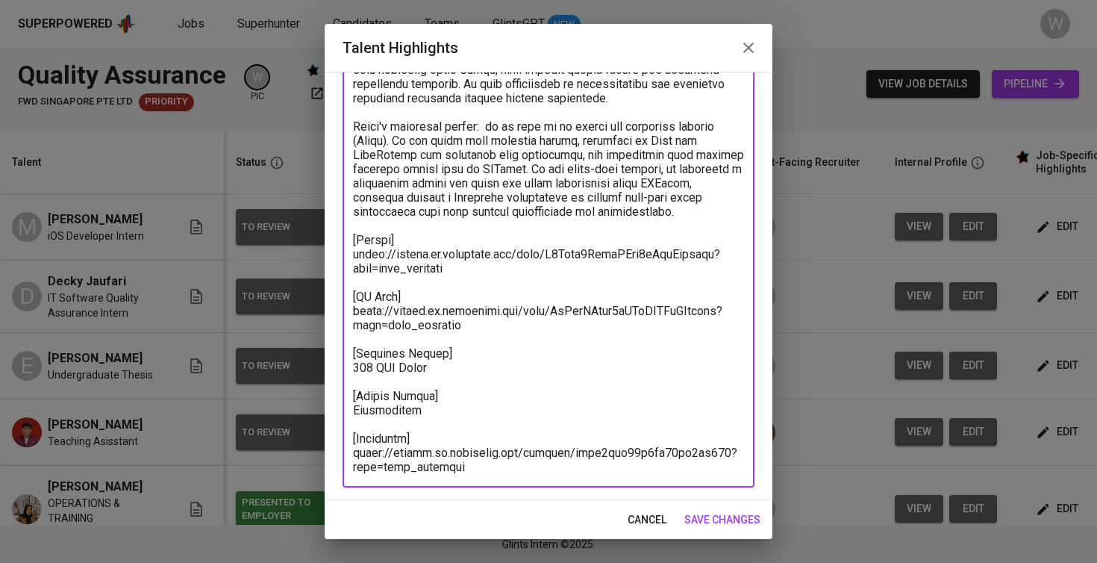
click at [469, 462] on textarea at bounding box center [548, 211] width 391 height 525
drag, startPoint x: 441, startPoint y: 462, endPoint x: 352, endPoint y: 454, distance: 89.1
click at [352, 454] on div "x Talent Highlights" at bounding box center [549, 211] width 412 height 552
click at [731, 521] on span "save changes" at bounding box center [722, 519] width 76 height 19
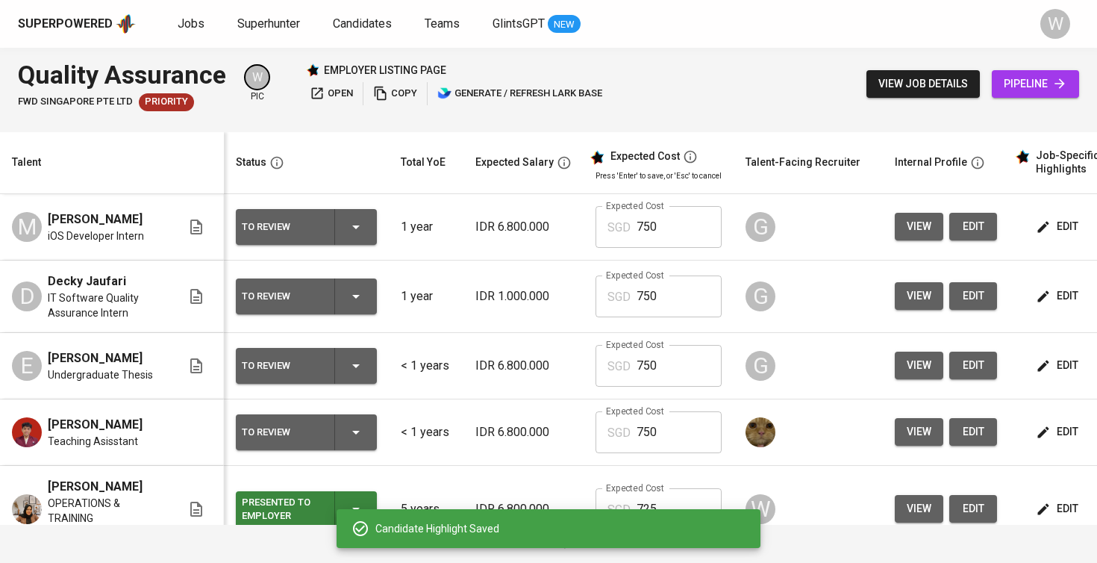
click at [1056, 363] on button "edit" at bounding box center [1058, 365] width 51 height 28
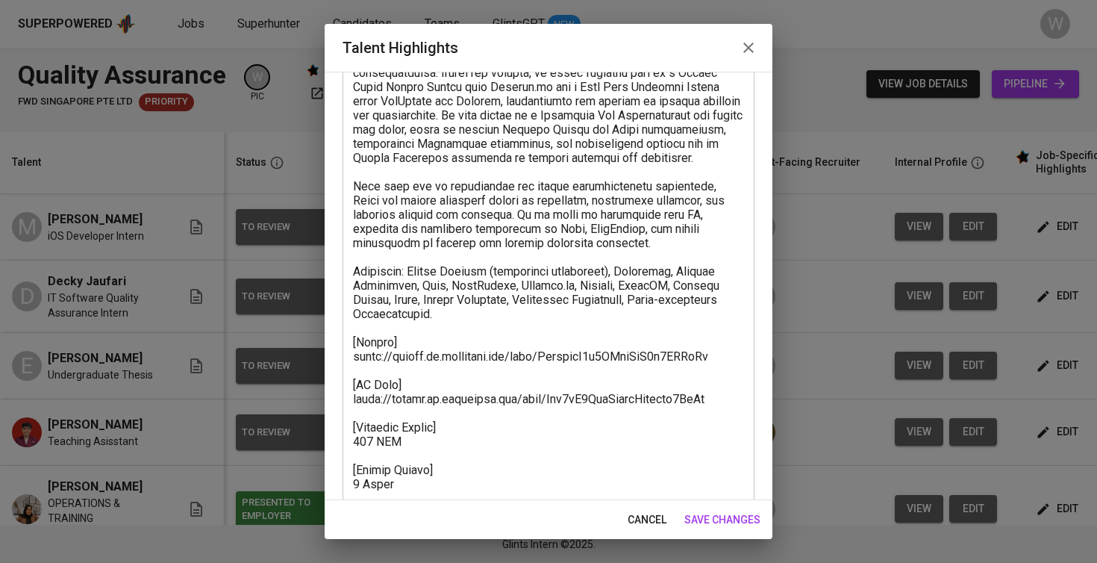
scroll to position [149, 0]
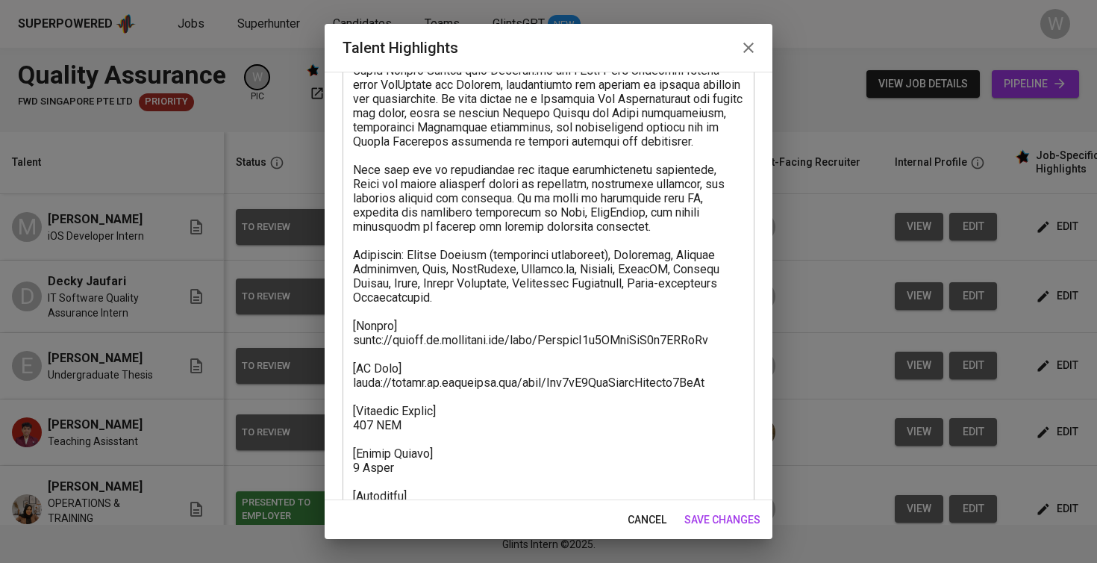
drag, startPoint x: 349, startPoint y: 358, endPoint x: 584, endPoint y: 352, distance: 235.1
click at [449, 360] on div "x Talent Highlights" at bounding box center [549, 283] width 412 height 552
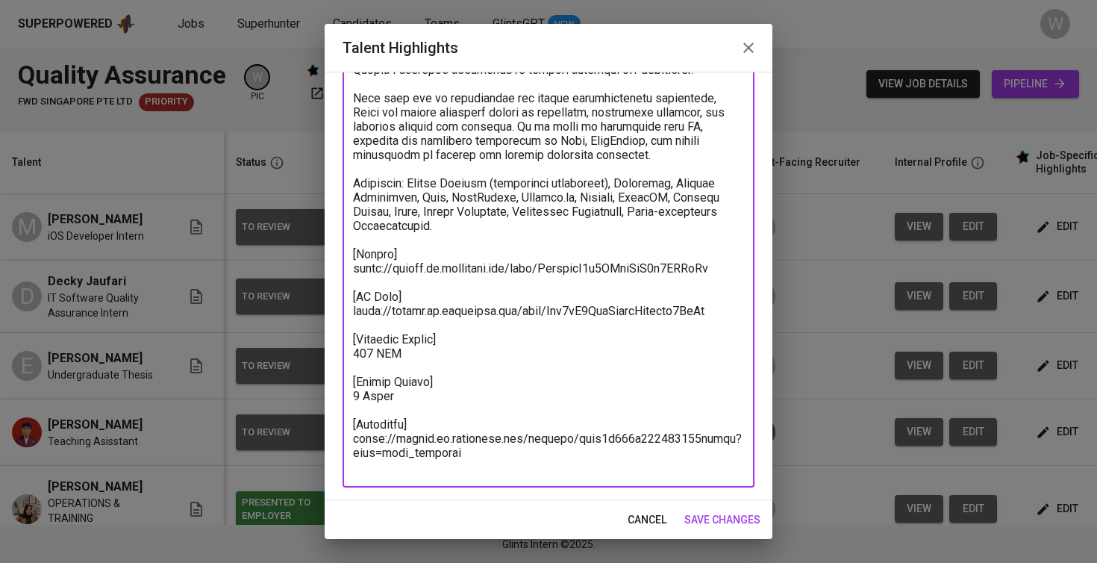
scroll to position [221, 0]
click at [721, 287] on textarea at bounding box center [548, 211] width 391 height 525
drag, startPoint x: 721, startPoint y: 287, endPoint x: 340, endPoint y: 293, distance: 381.4
click at [340, 293] on div "Enhance the Talent's profile by adding highlights relevant to this job - accomp…" at bounding box center [549, 286] width 448 height 428
drag, startPoint x: 354, startPoint y: 285, endPoint x: 754, endPoint y: 278, distance: 400.0
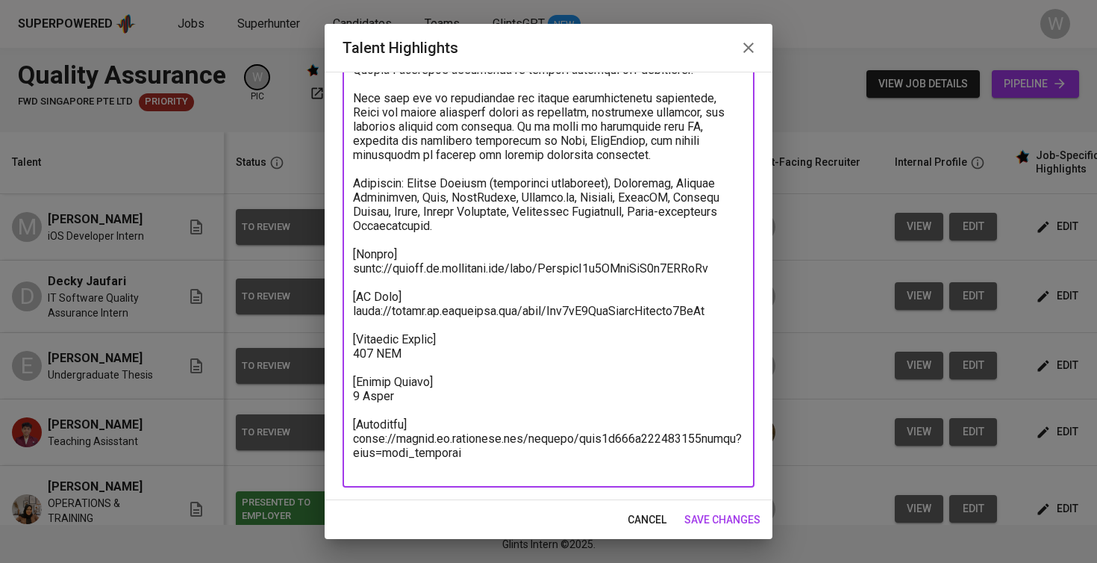
click at [754, 278] on div "Enhance the Talent's profile by adding highlights relevant to this job - accomp…" at bounding box center [549, 286] width 448 height 428
drag, startPoint x: 463, startPoint y: 468, endPoint x: 326, endPoint y: 448, distance: 138.8
click at [326, 448] on div "Enhance the Talent's profile by adding highlights relevant to this job - accomp…" at bounding box center [549, 286] width 448 height 428
